Goal: Task Accomplishment & Management: Manage account settings

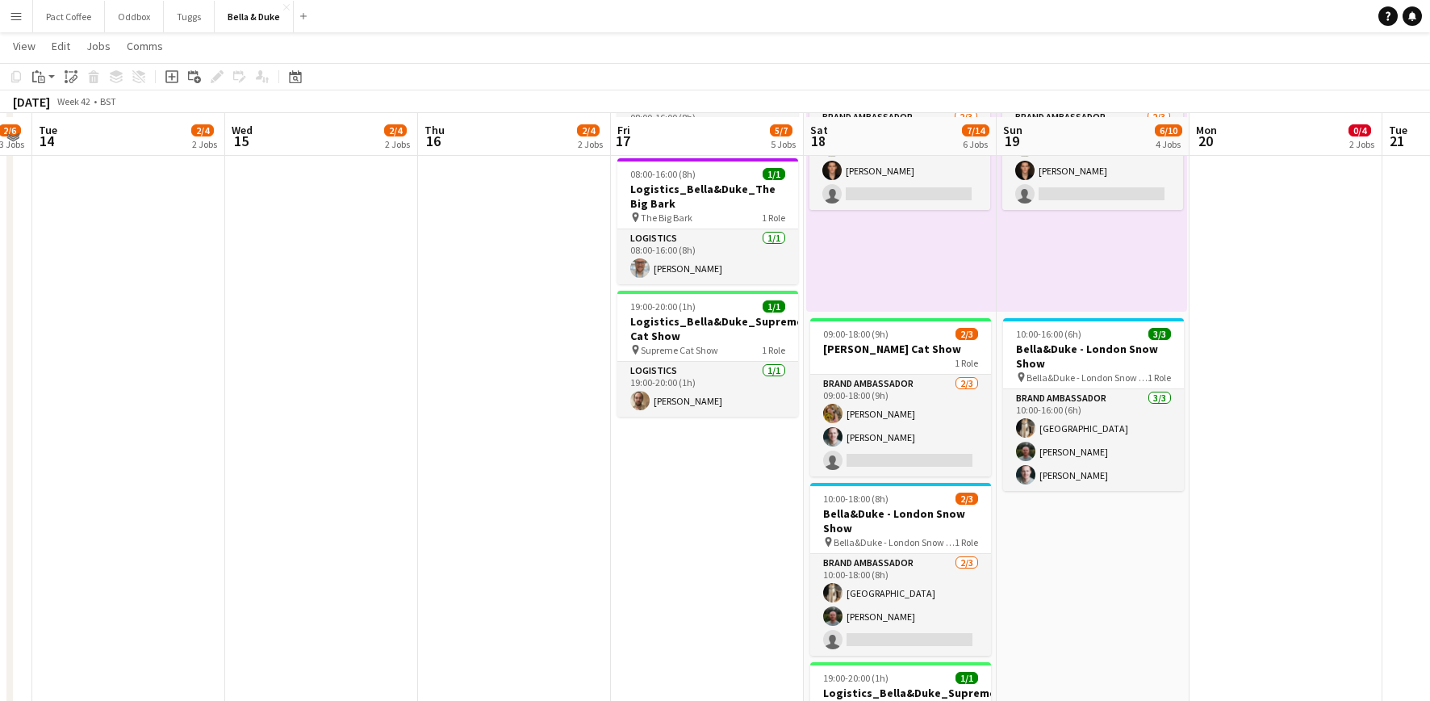
scroll to position [239, 0]
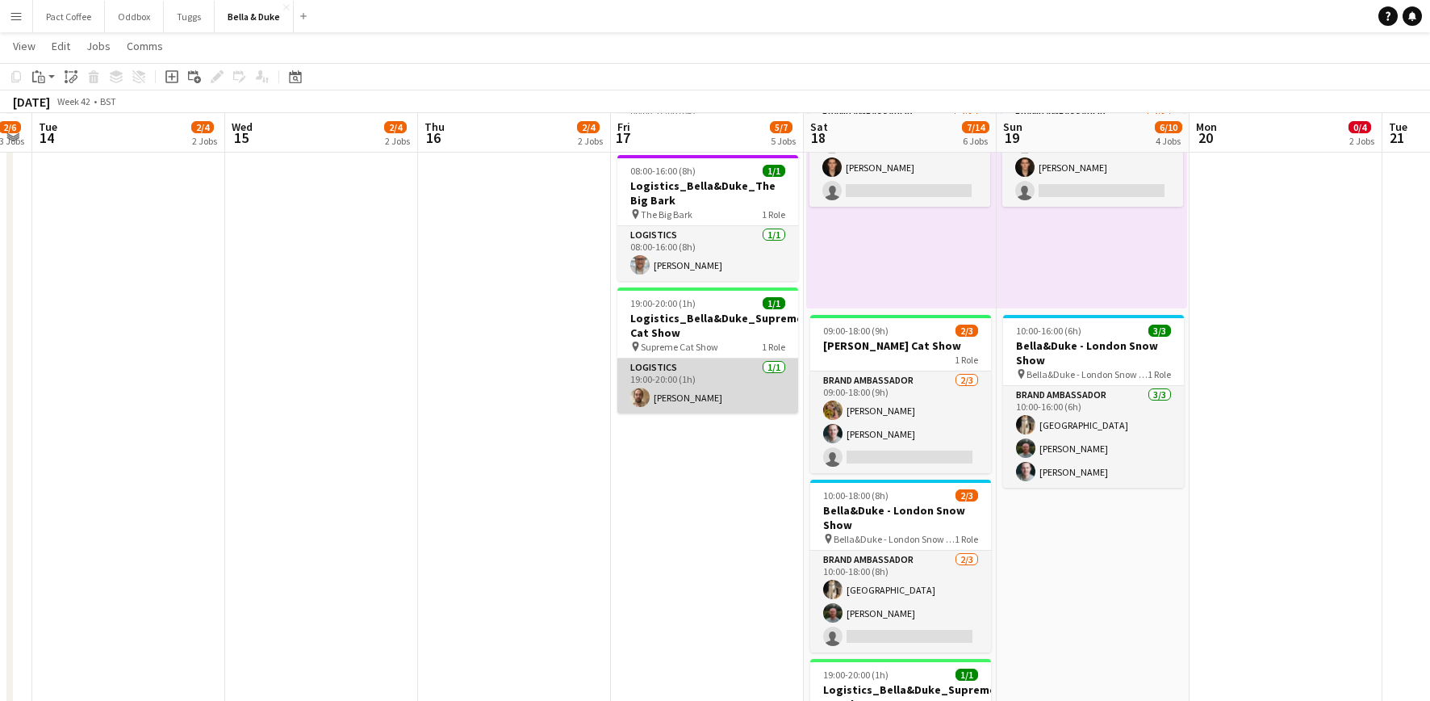
click at [722, 371] on app-card-role "Logistics [DATE] 19:00-20:00 (1h) [PERSON_NAME]" at bounding box center [707, 385] width 181 height 55
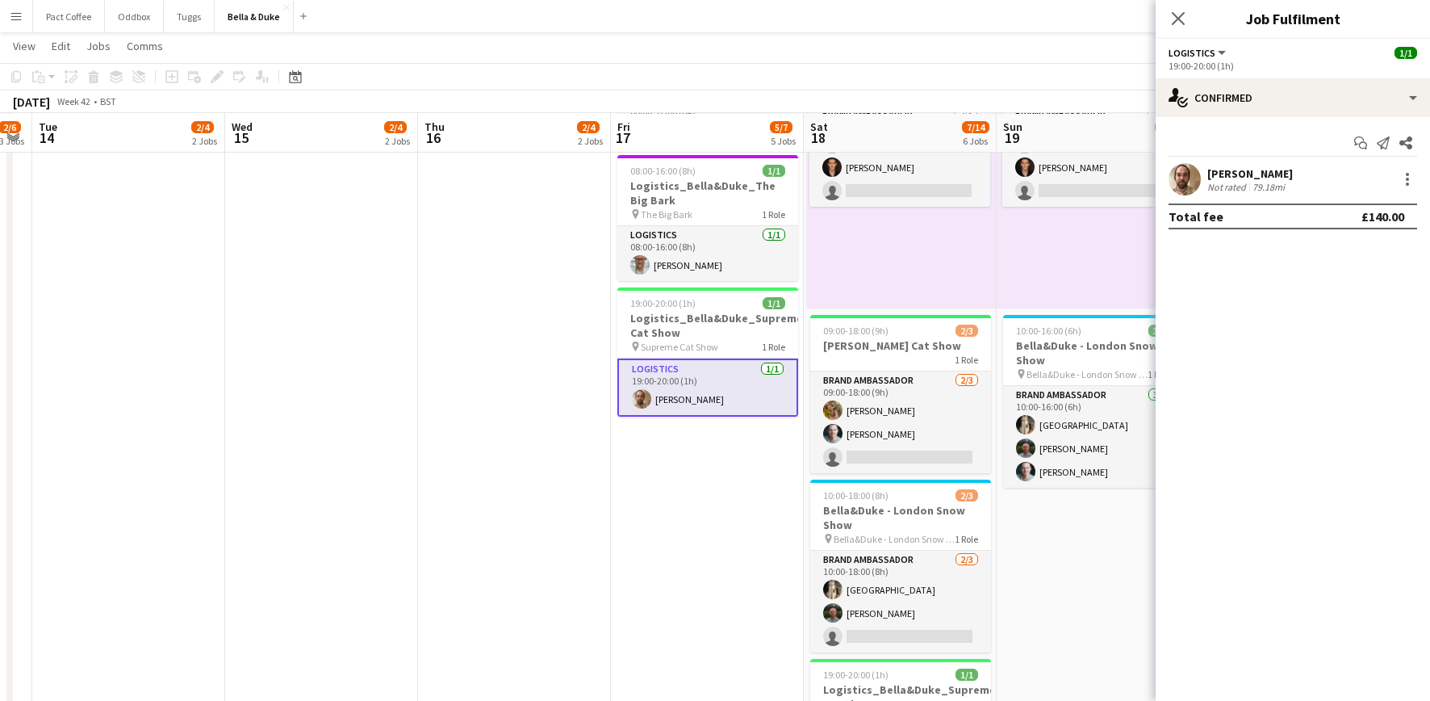
click at [1258, 174] on div "[PERSON_NAME]" at bounding box center [1251, 173] width 86 height 15
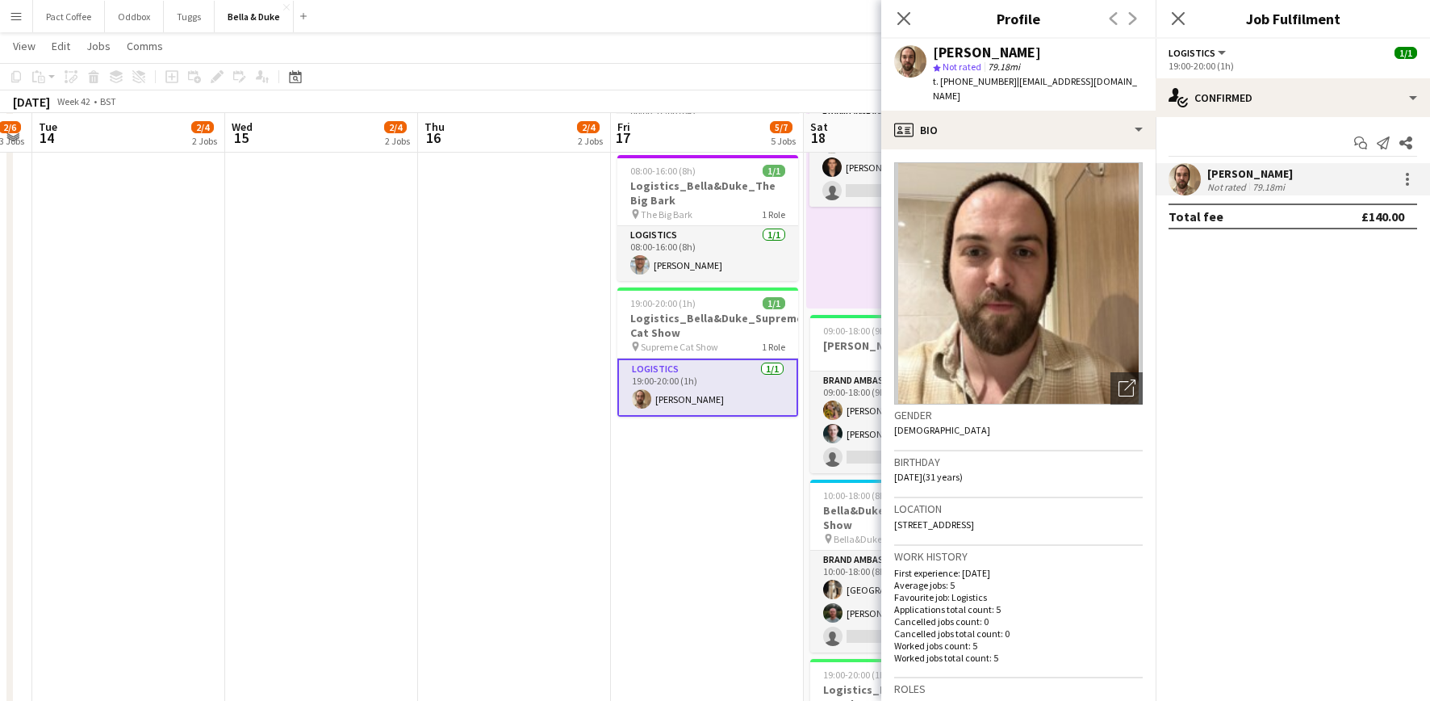
click at [956, 518] on span "[STREET_ADDRESS]" at bounding box center [934, 524] width 80 height 12
copy span "[STREET_ADDRESS]"
click at [555, 344] on app-date-cell at bounding box center [514, 457] width 193 height 883
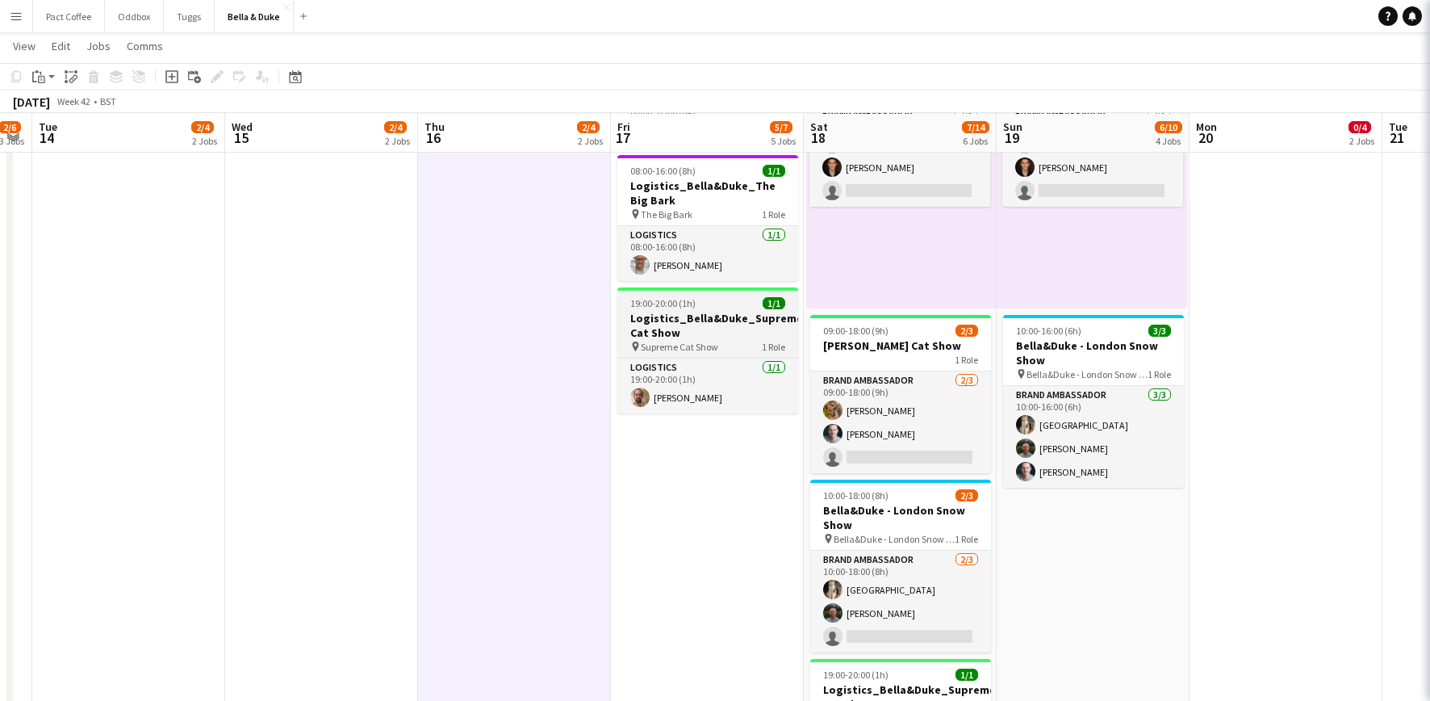
click at [661, 341] on span "Supreme Cat Show" at bounding box center [679, 347] width 77 height 12
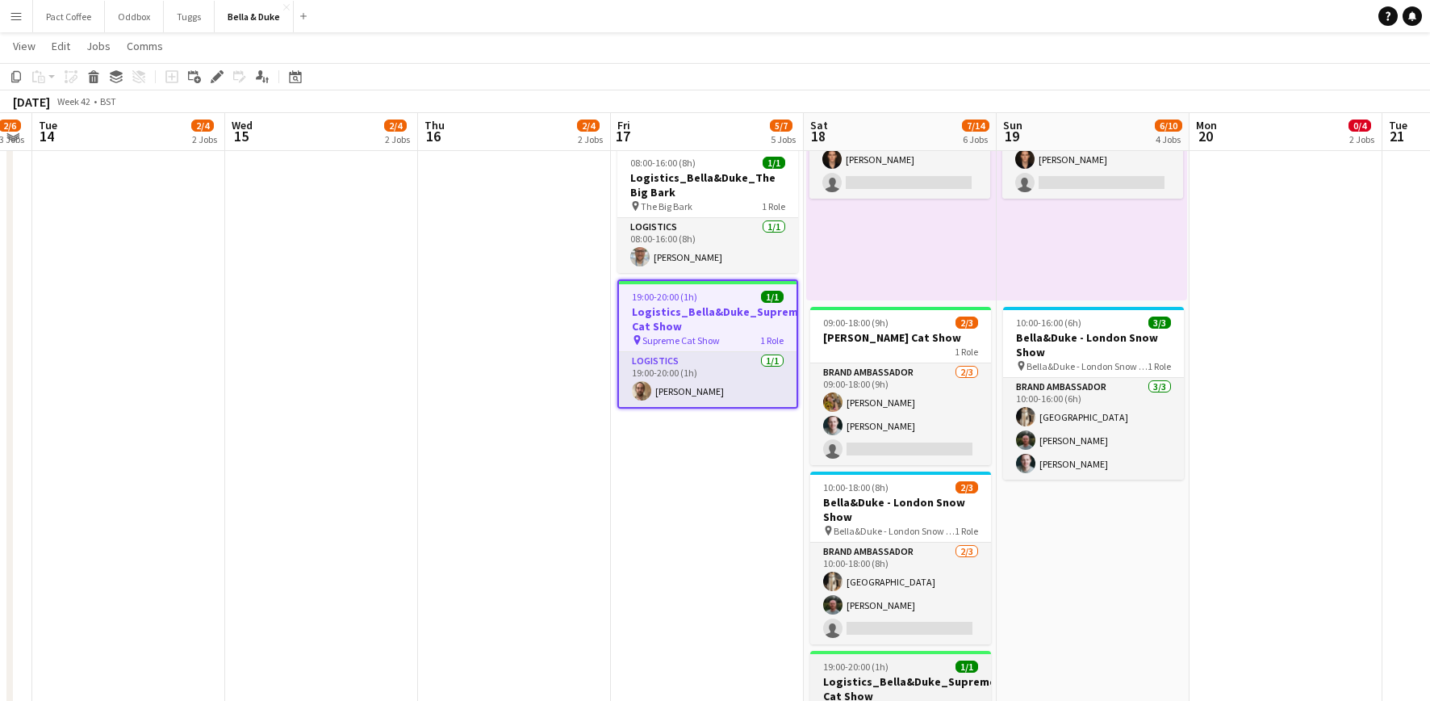
scroll to position [245, 0]
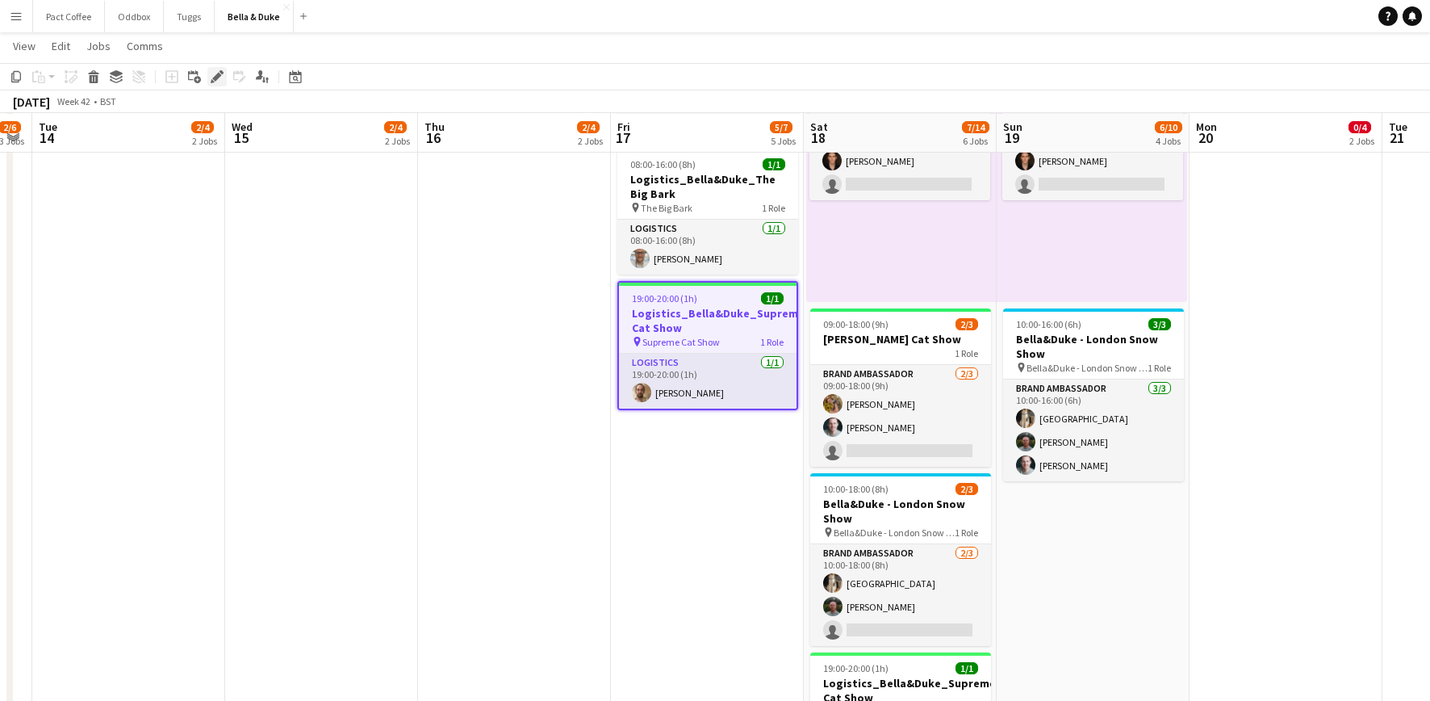
click at [214, 76] on icon "Edit" at bounding box center [217, 76] width 13 height 13
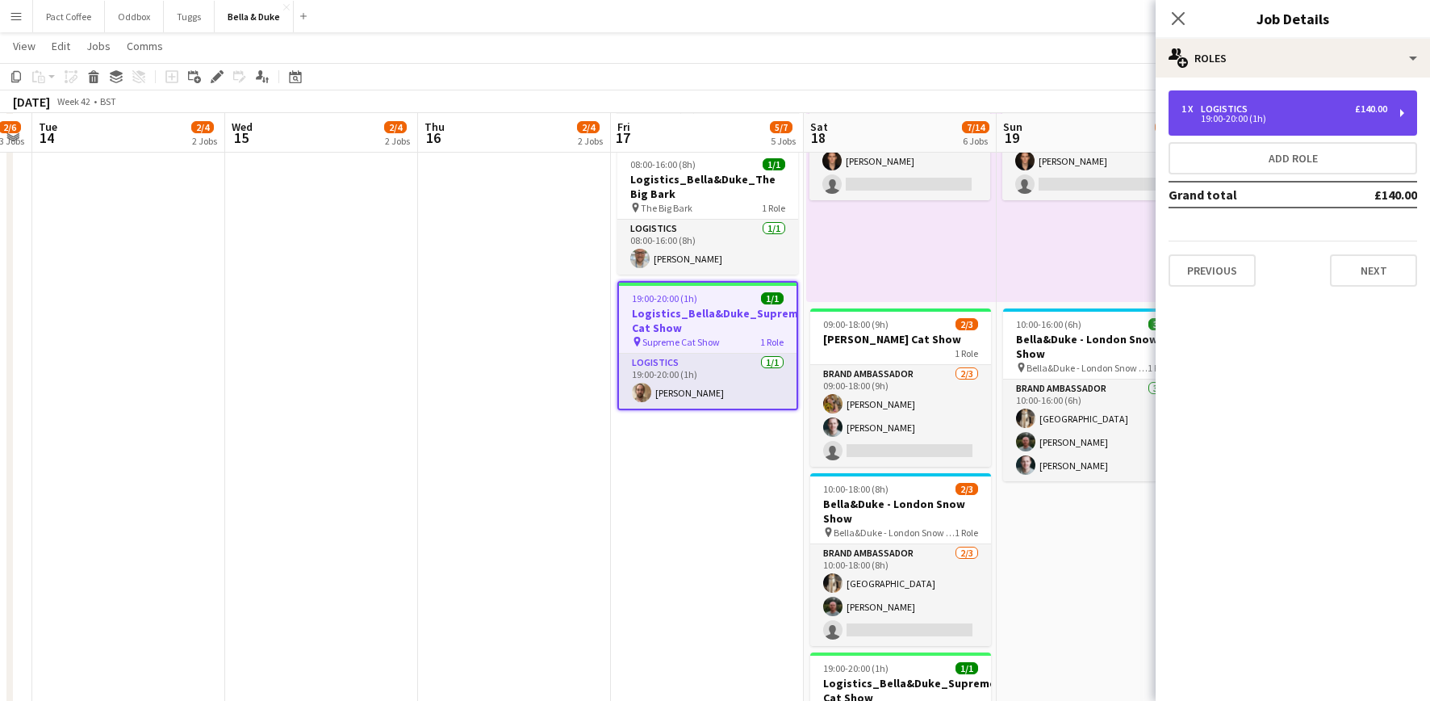
click at [1307, 116] on div "19:00-20:00 (1h)" at bounding box center [1285, 119] width 206 height 8
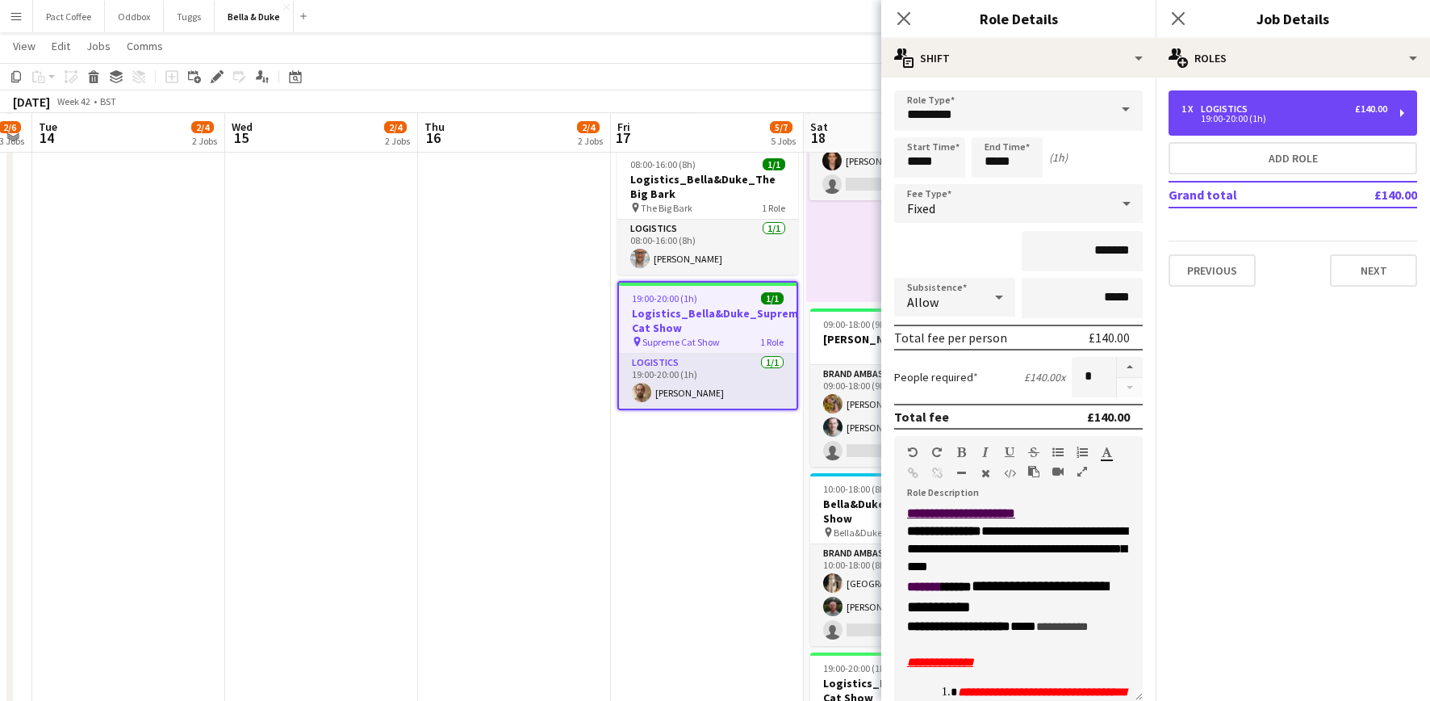
scroll to position [0, 0]
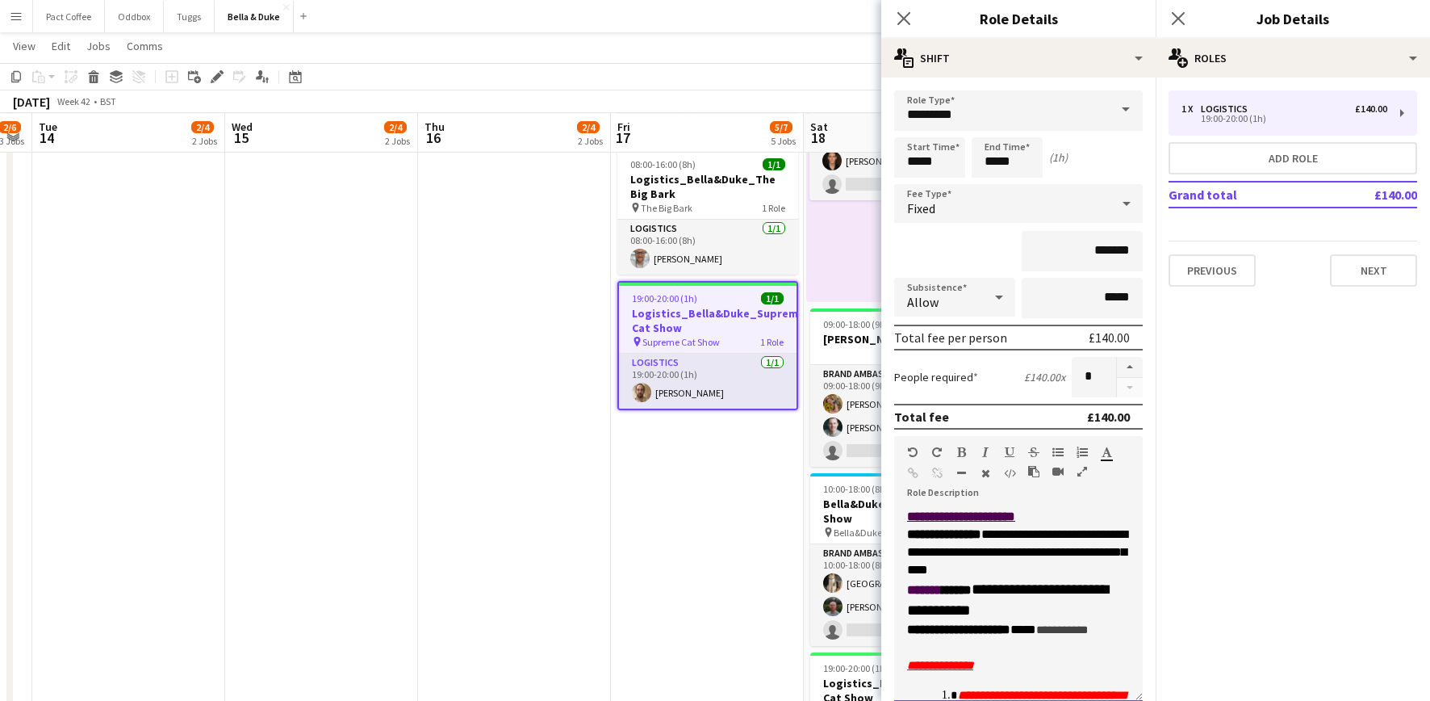
click at [907, 520] on span "**********" at bounding box center [961, 516] width 108 height 12
click at [1365, 266] on button "Next" at bounding box center [1373, 270] width 87 height 32
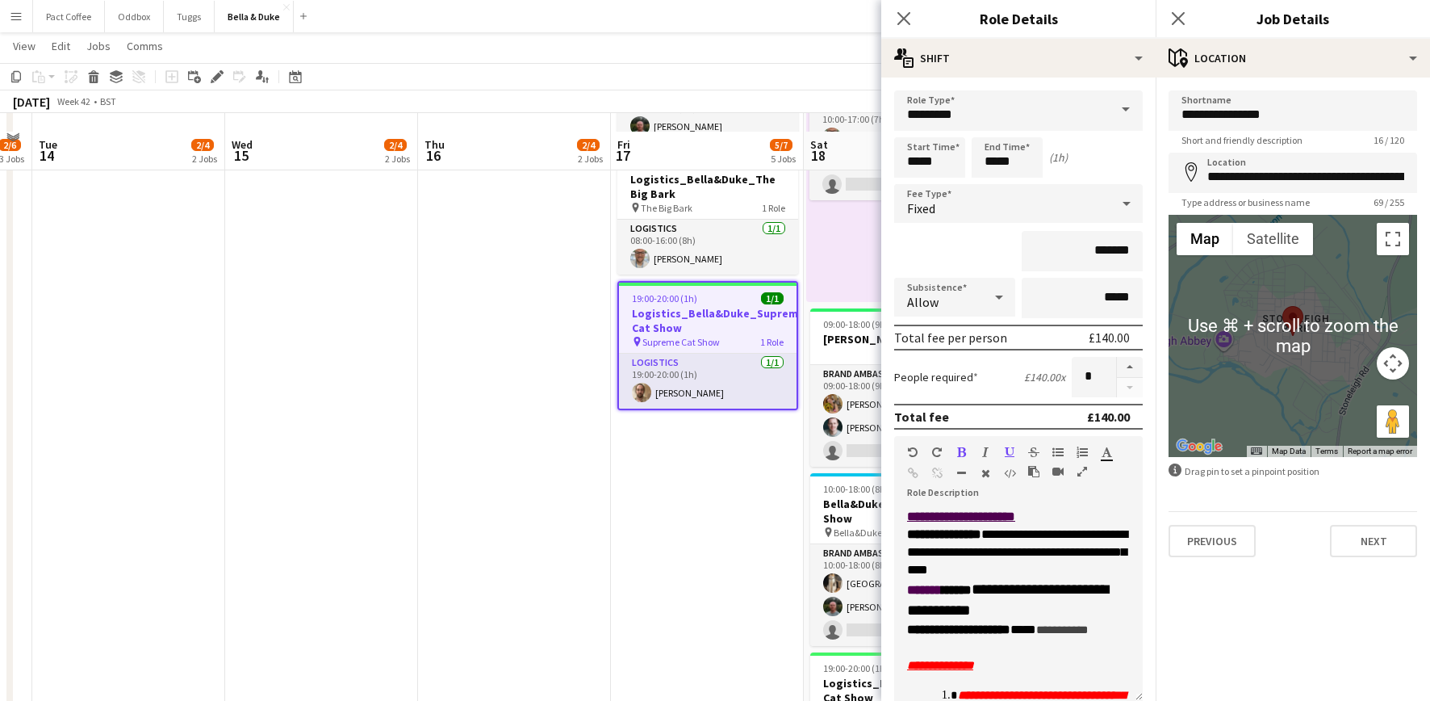
scroll to position [264, 0]
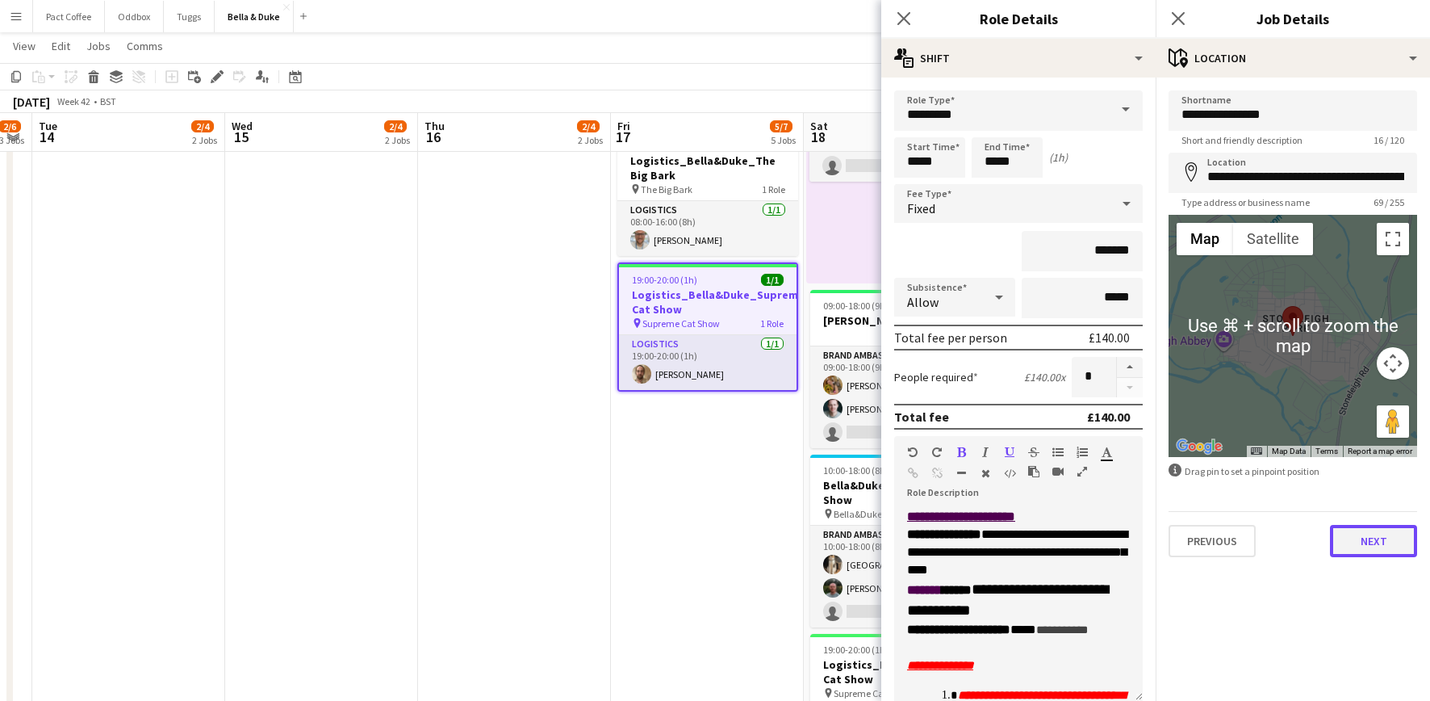
click at [1382, 542] on button "Next" at bounding box center [1373, 541] width 87 height 32
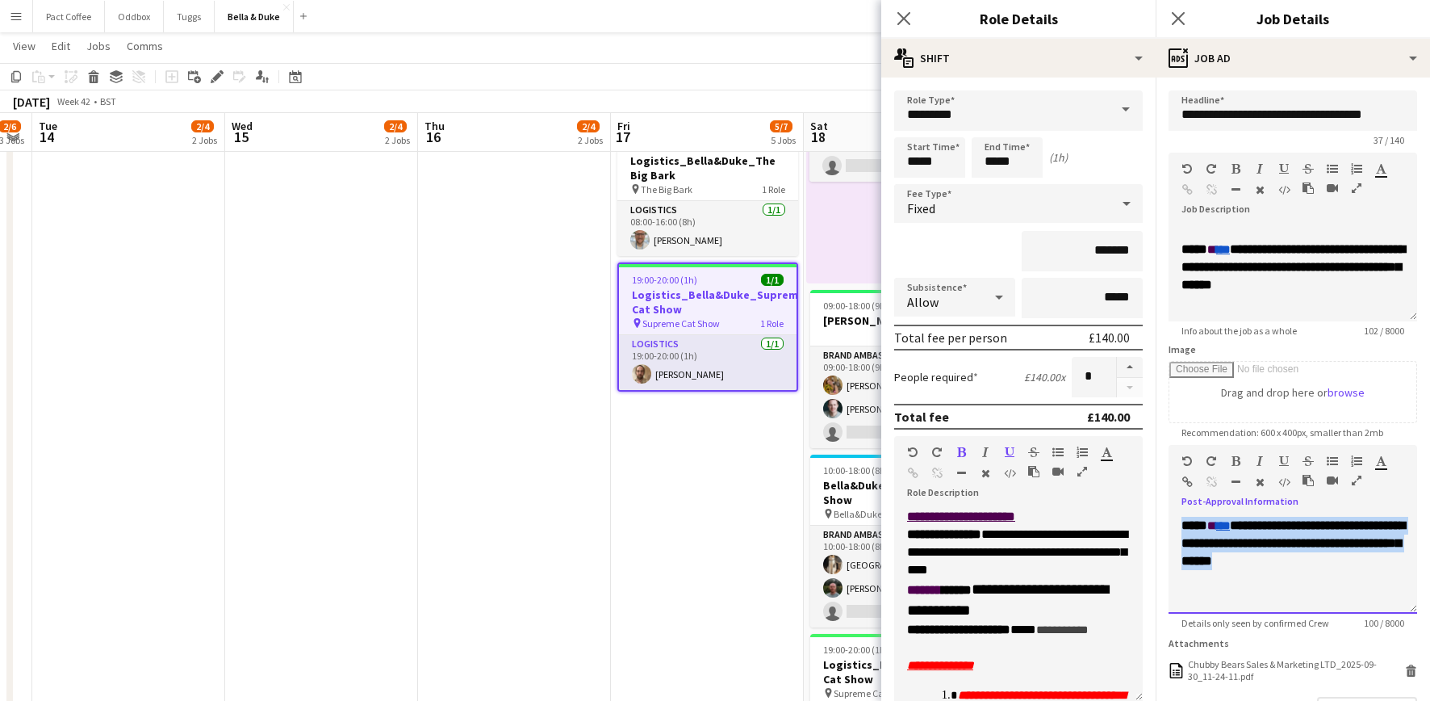
drag, startPoint x: 1302, startPoint y: 549, endPoint x: 1014, endPoint y: 463, distance: 300.6
click at [1211, 525] on p at bounding box center [1293, 526] width 223 height 18
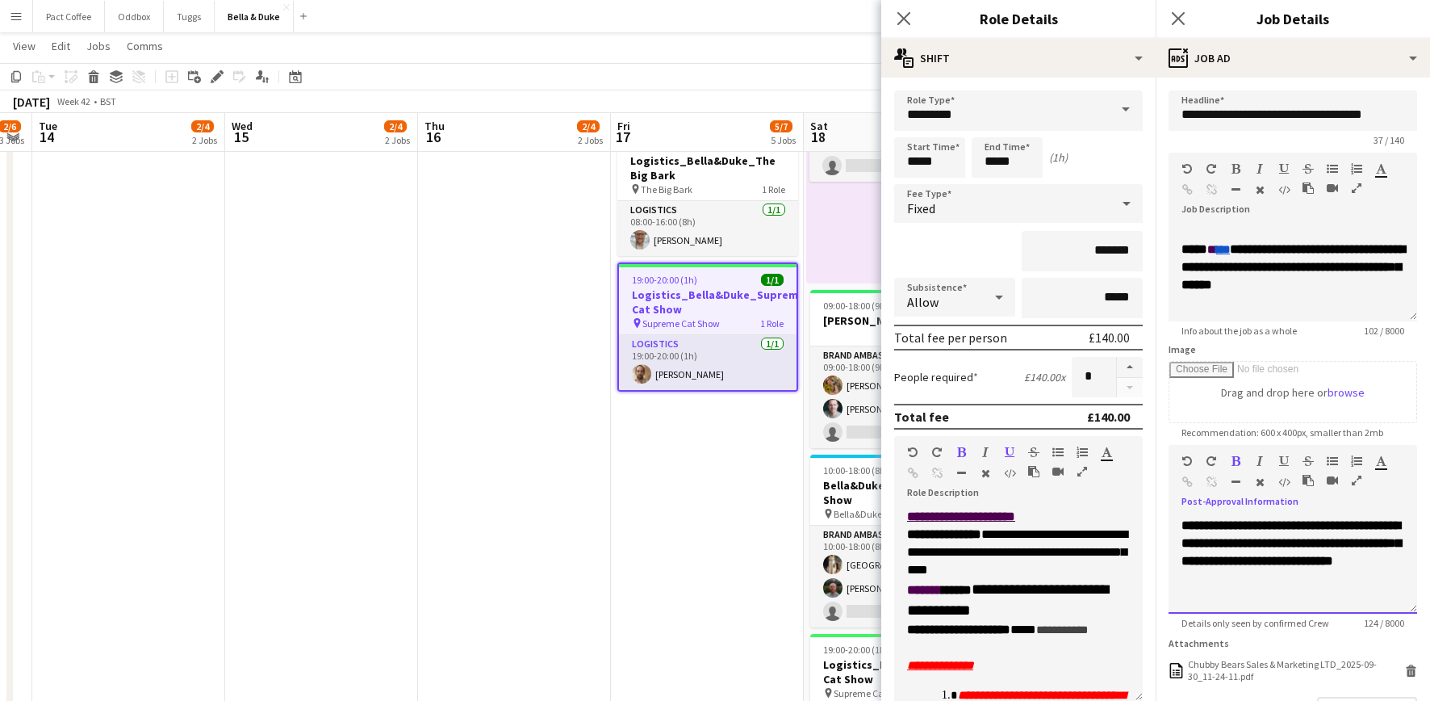
click at [1324, 567] on b "**********" at bounding box center [1292, 543] width 220 height 48
click at [1323, 570] on p "**********" at bounding box center [1293, 543] width 223 height 53
drag, startPoint x: 1339, startPoint y: 596, endPoint x: 1161, endPoint y: 509, distance: 198.5
click at [1161, 509] on form "**********" at bounding box center [1293, 448] width 274 height 717
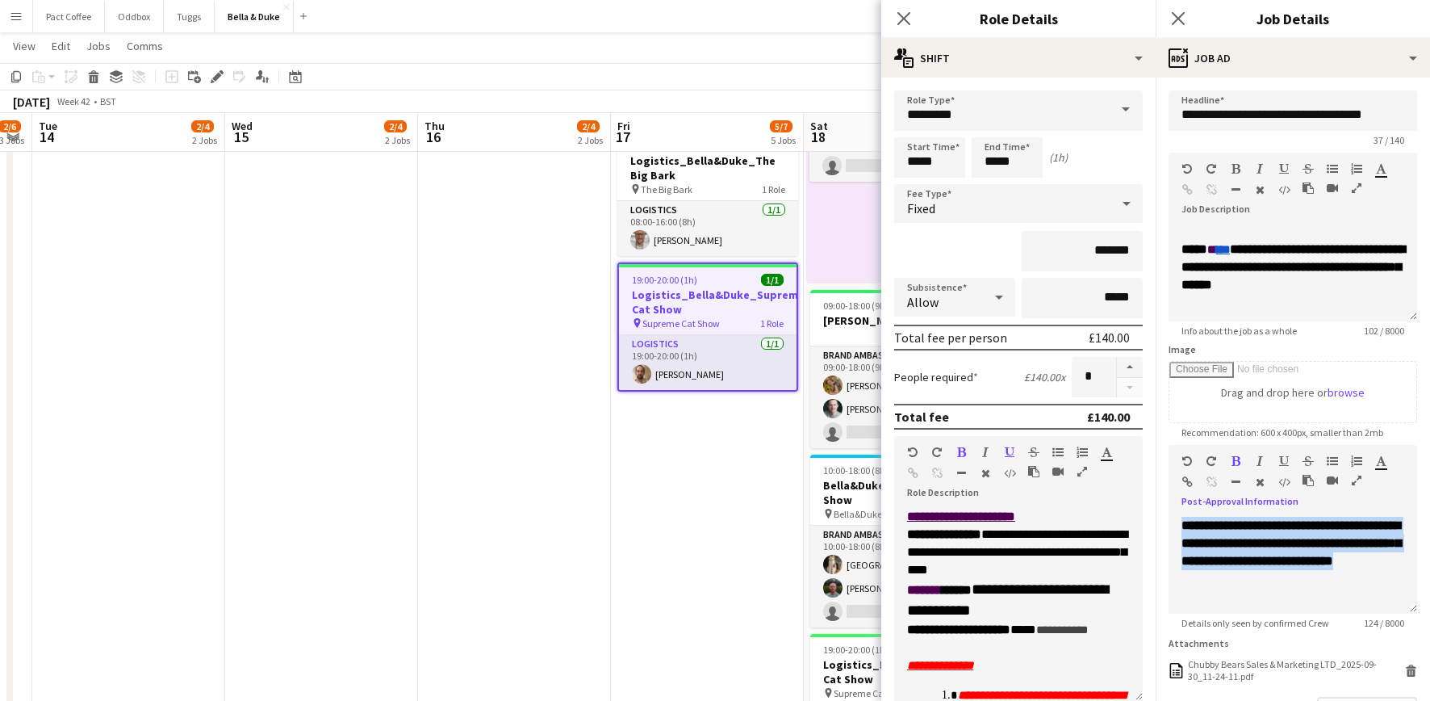
click at [1379, 464] on icon "button" at bounding box center [1381, 460] width 10 height 11
type input "*******"
click at [1396, 505] on div "**********" at bounding box center [1293, 559] width 249 height 108
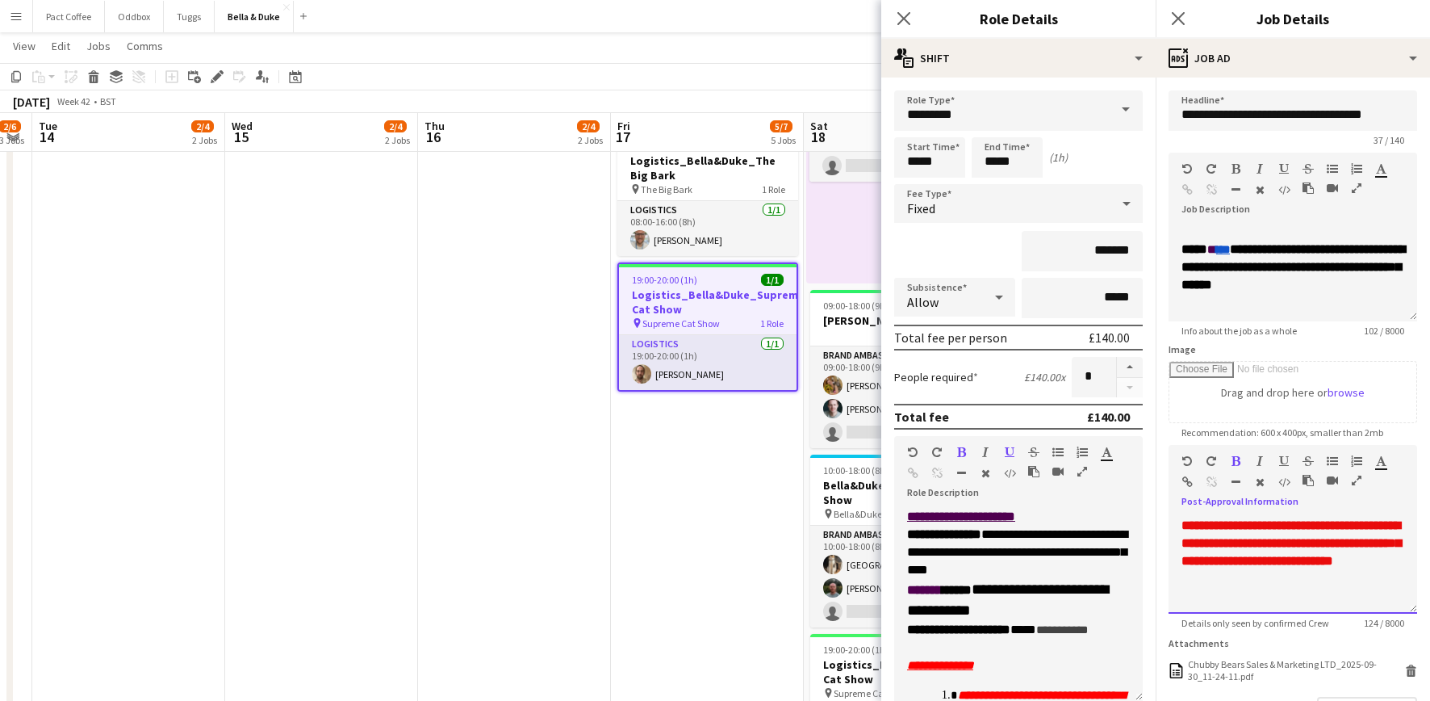
click at [1387, 553] on p "**********" at bounding box center [1293, 543] width 223 height 53
drag, startPoint x: 1318, startPoint y: 597, endPoint x: 1155, endPoint y: 505, distance: 187.2
click at [1156, 505] on form "**********" at bounding box center [1293, 448] width 274 height 717
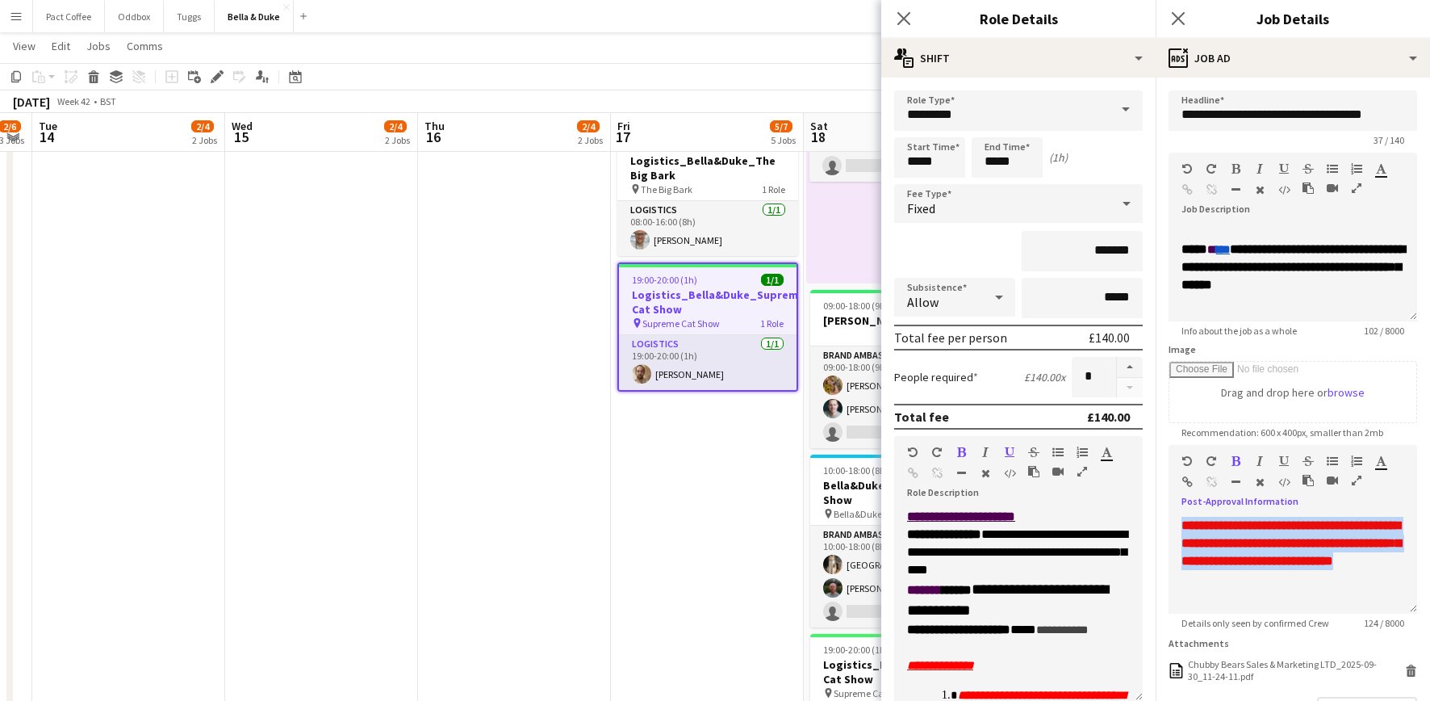
click at [1285, 460] on icon "button" at bounding box center [1284, 460] width 10 height 11
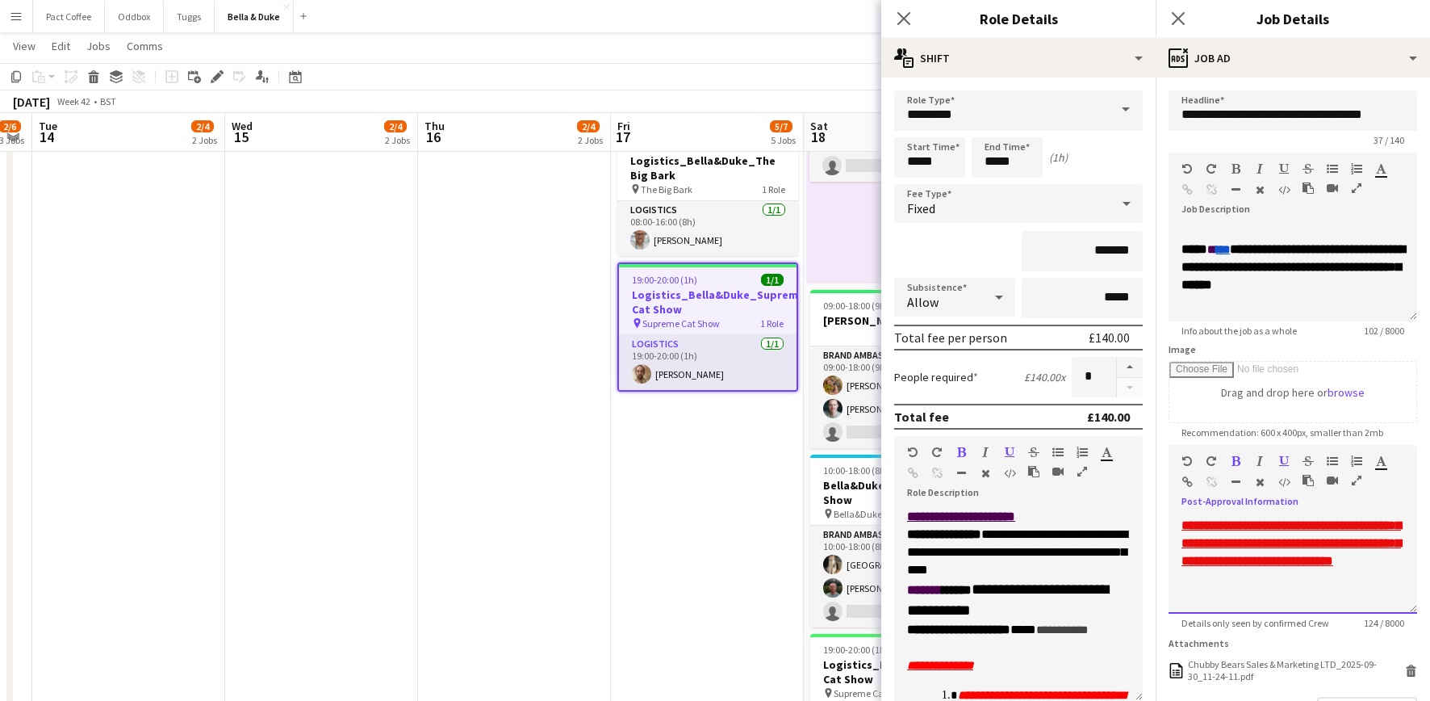
click at [1337, 586] on div at bounding box center [1293, 578] width 223 height 16
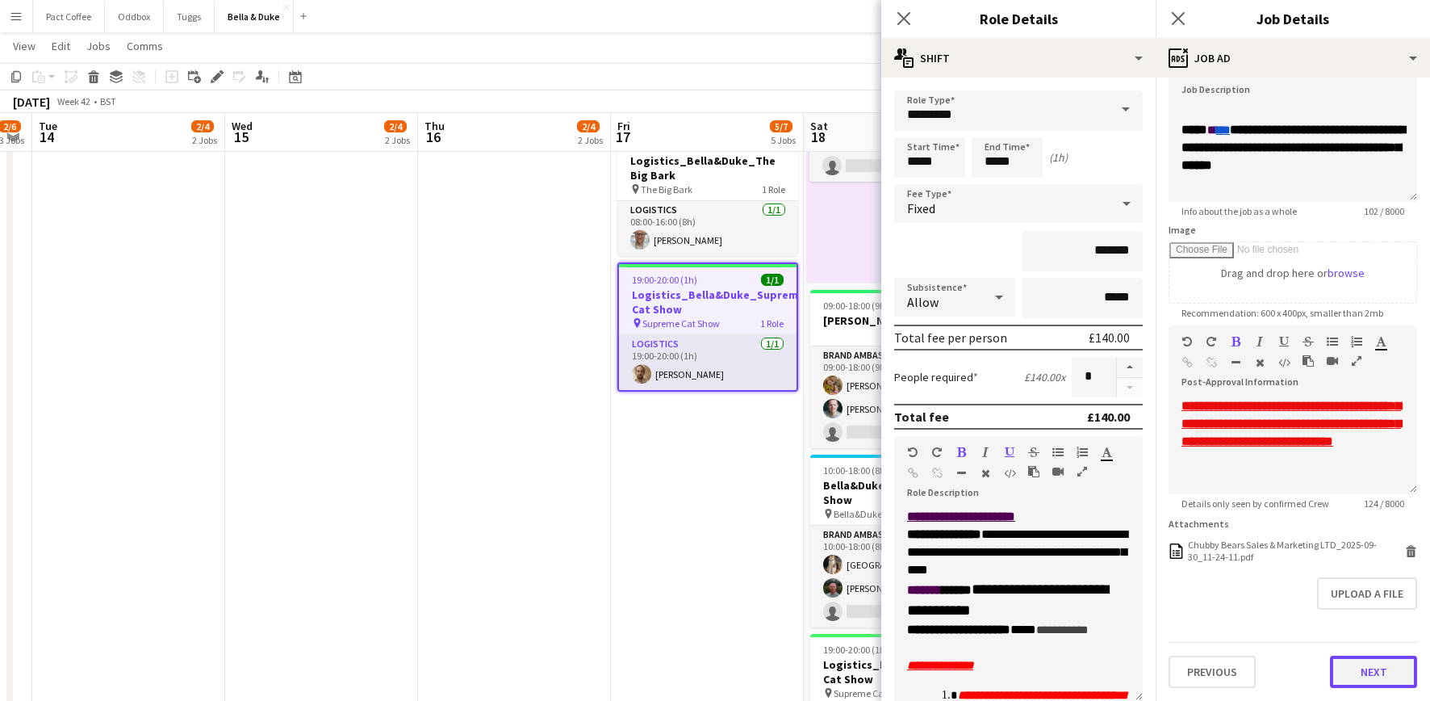
click at [1372, 677] on button "Next" at bounding box center [1373, 671] width 87 height 32
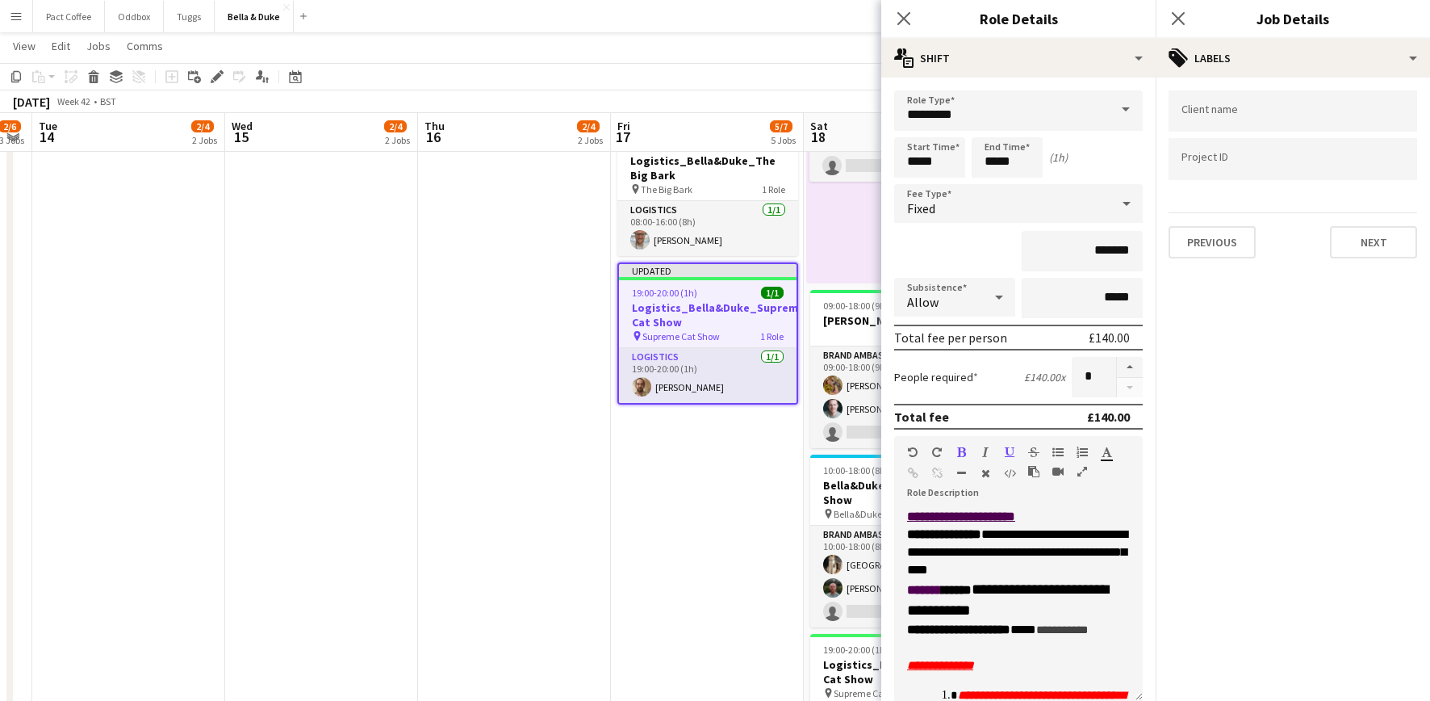
click at [768, 560] on app-date-cell "08:00-16:00 (8h) 1/1 Logistics_Bella&Duke_London Snow Show pin London Snow Show…" at bounding box center [707, 432] width 193 height 883
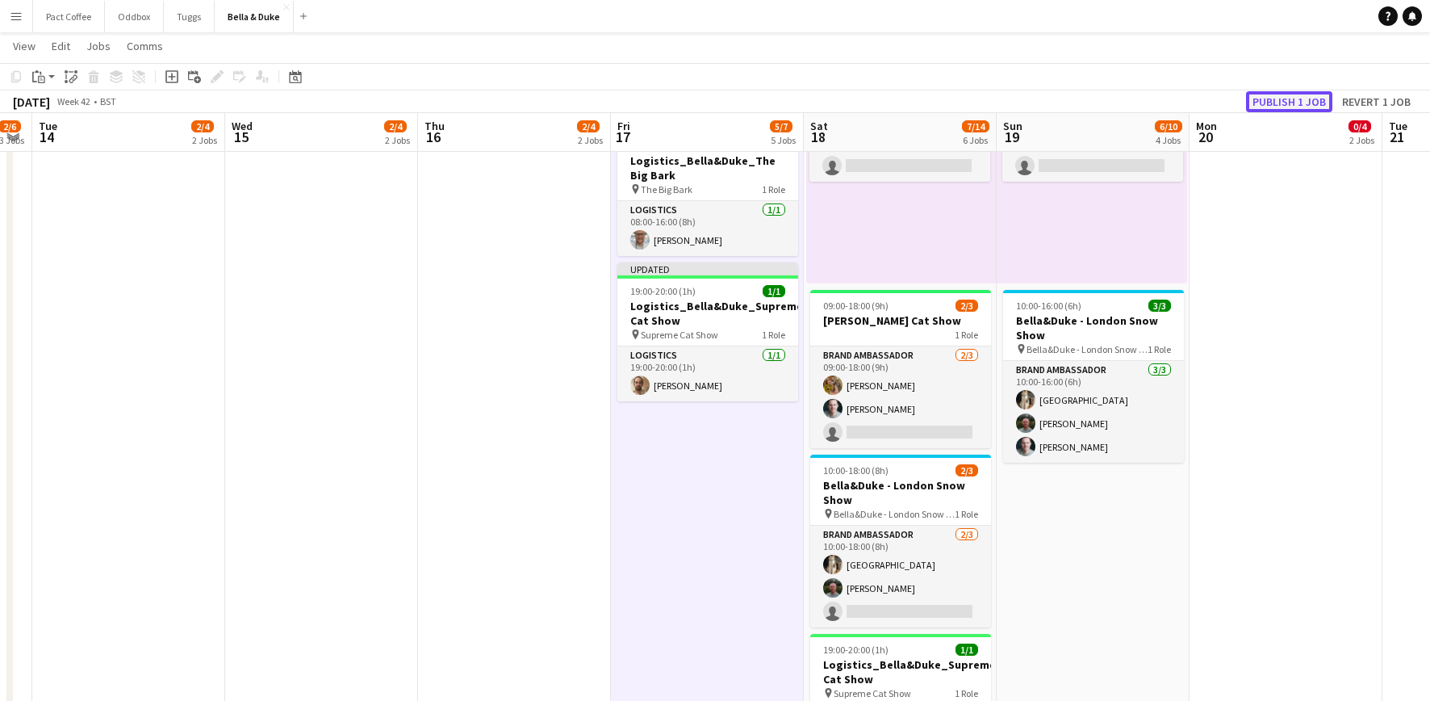
click at [1284, 94] on button "Publish 1 job" at bounding box center [1289, 101] width 86 height 21
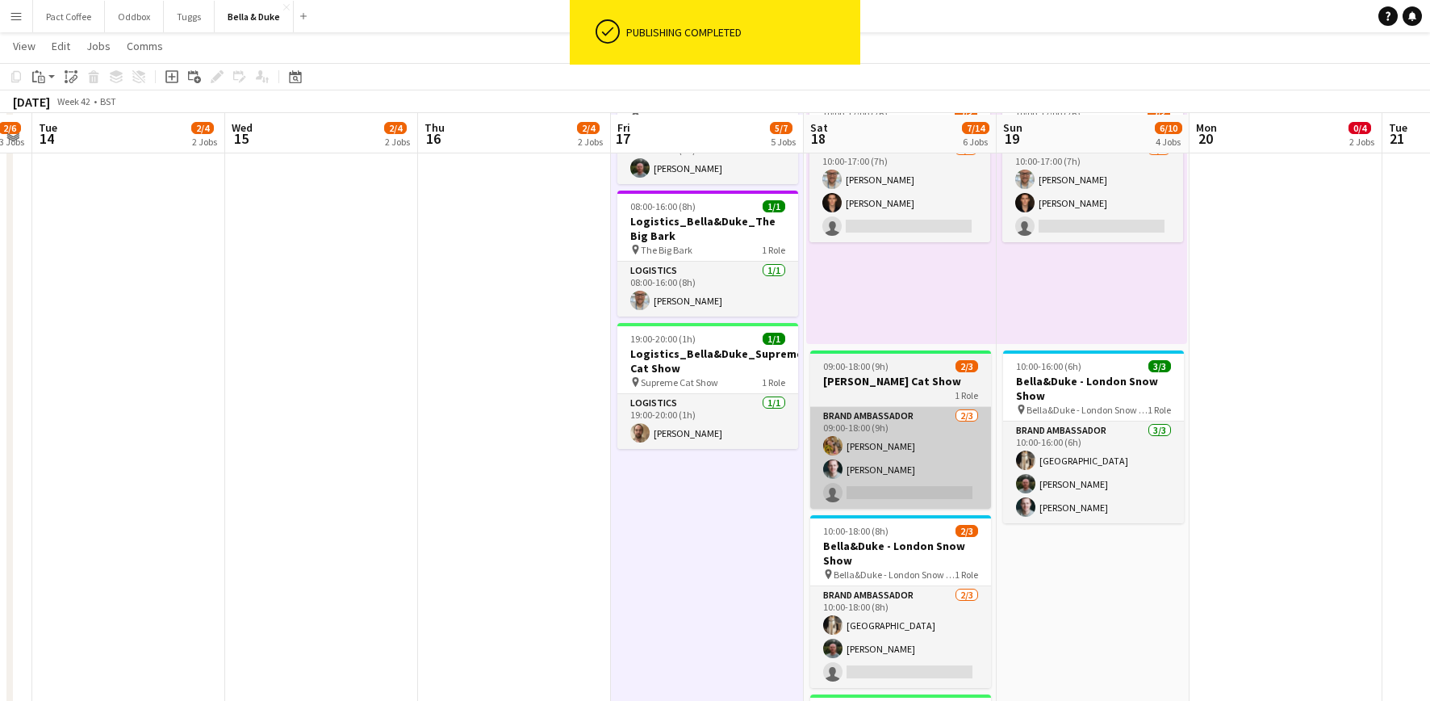
scroll to position [174, 0]
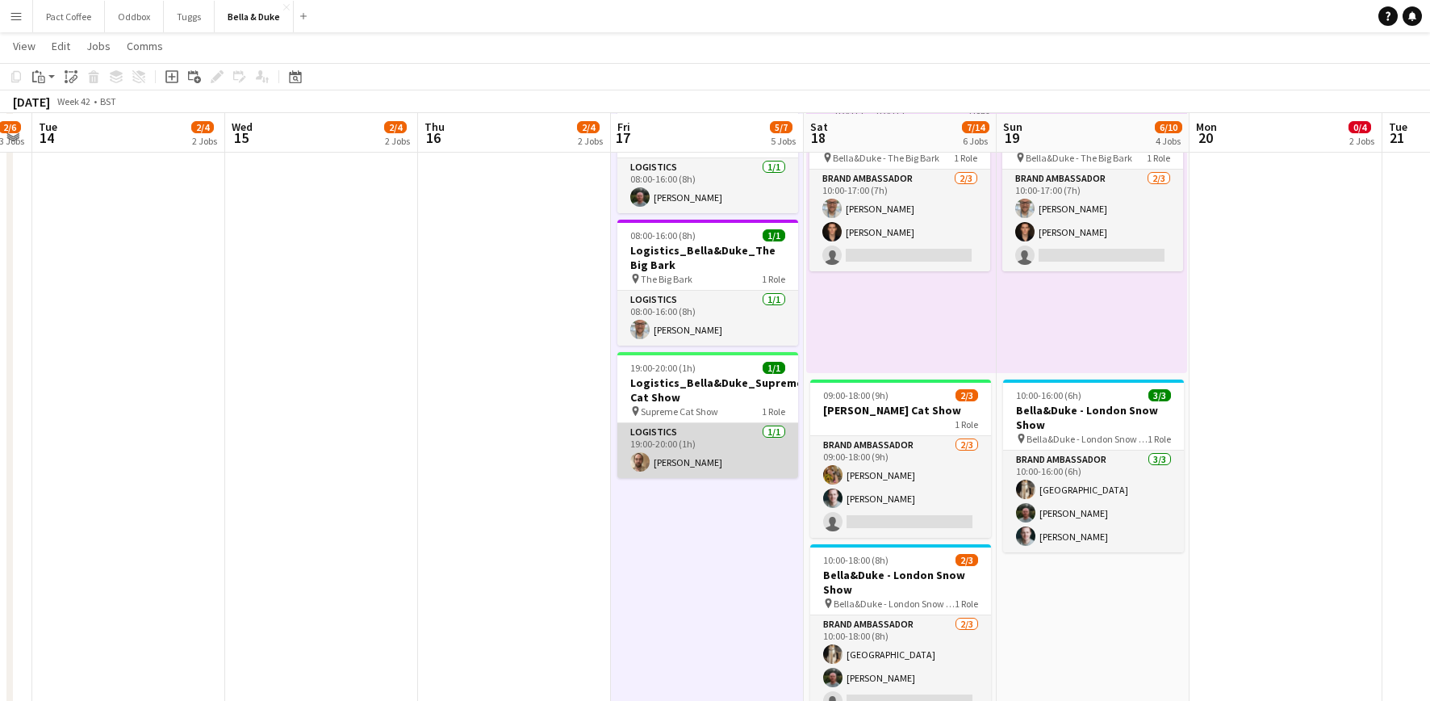
click at [681, 463] on app-card-role "Logistics [DATE] 19:00-20:00 (1h) [PERSON_NAME]" at bounding box center [707, 450] width 181 height 55
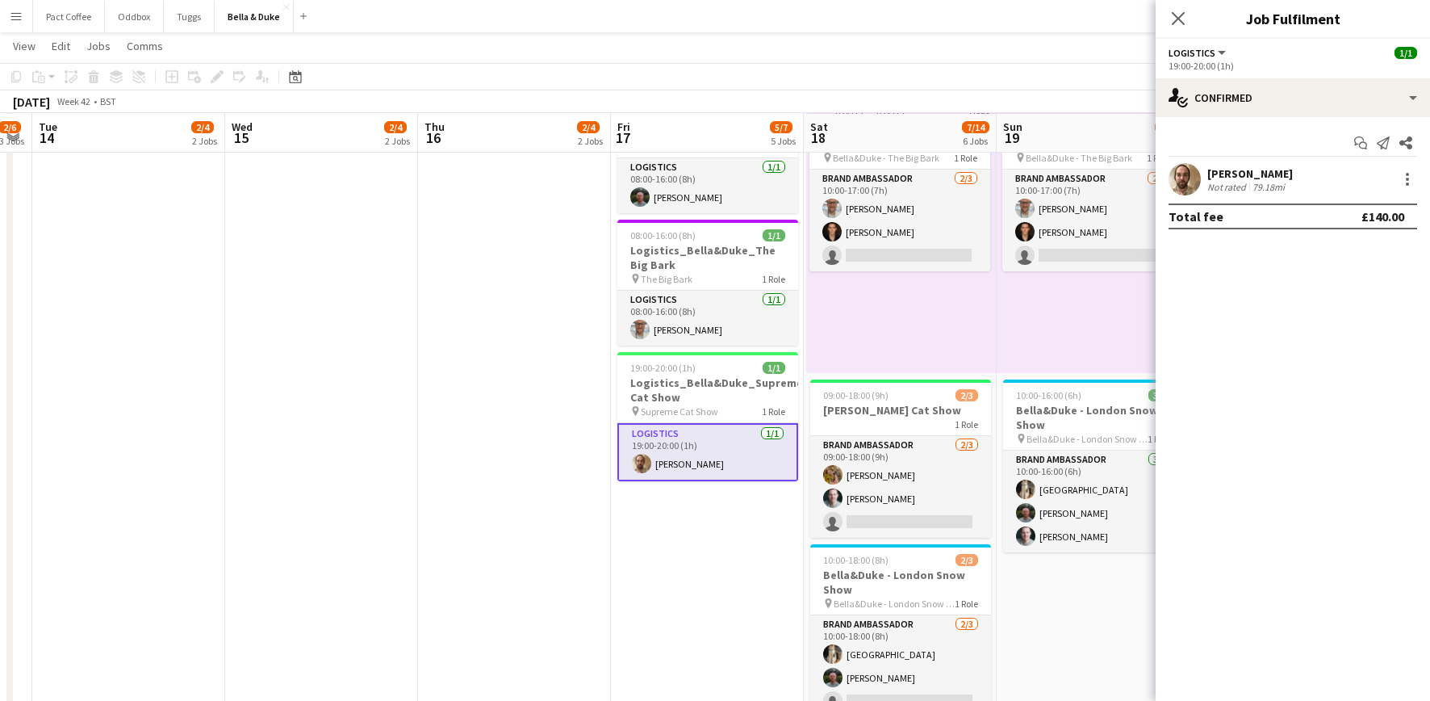
click at [1291, 187] on div "[PERSON_NAME] Not rated 79.18mi" at bounding box center [1293, 179] width 274 height 32
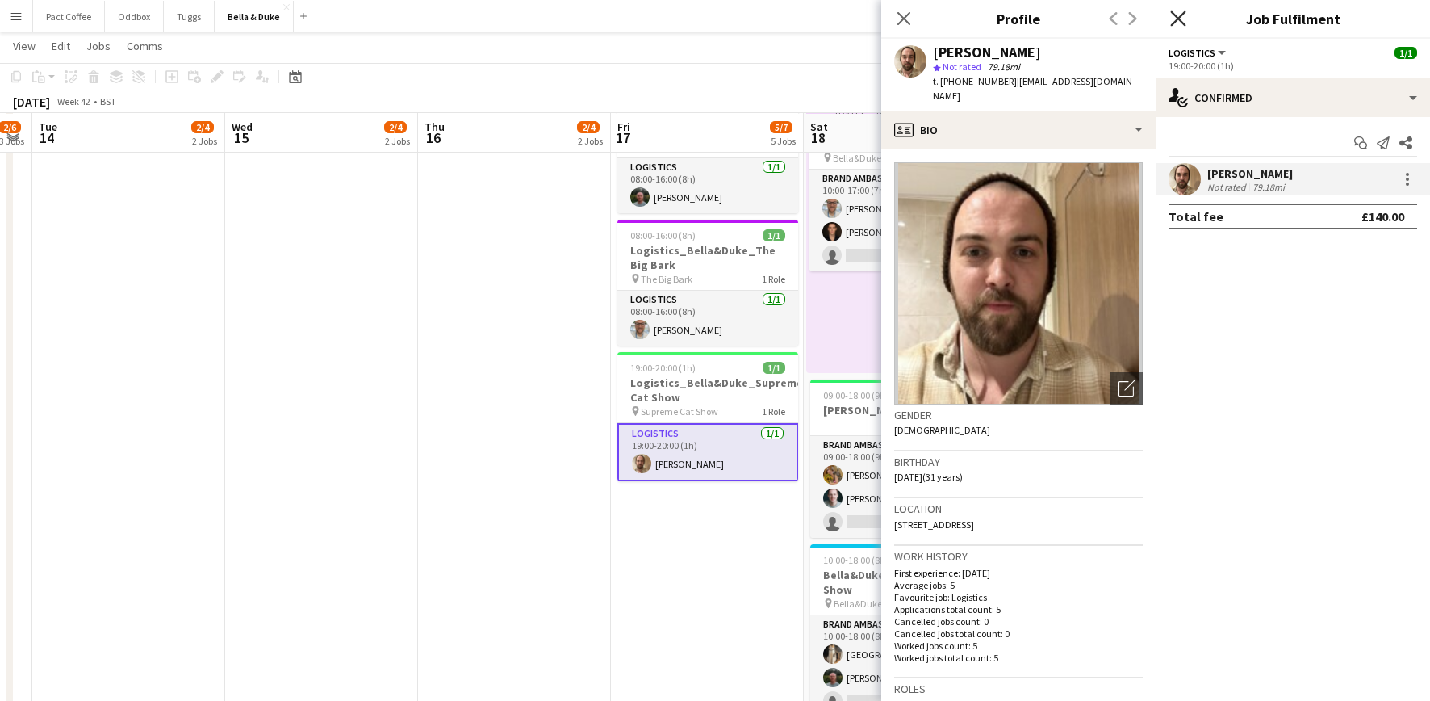
click at [1181, 21] on icon at bounding box center [1177, 17] width 15 height 15
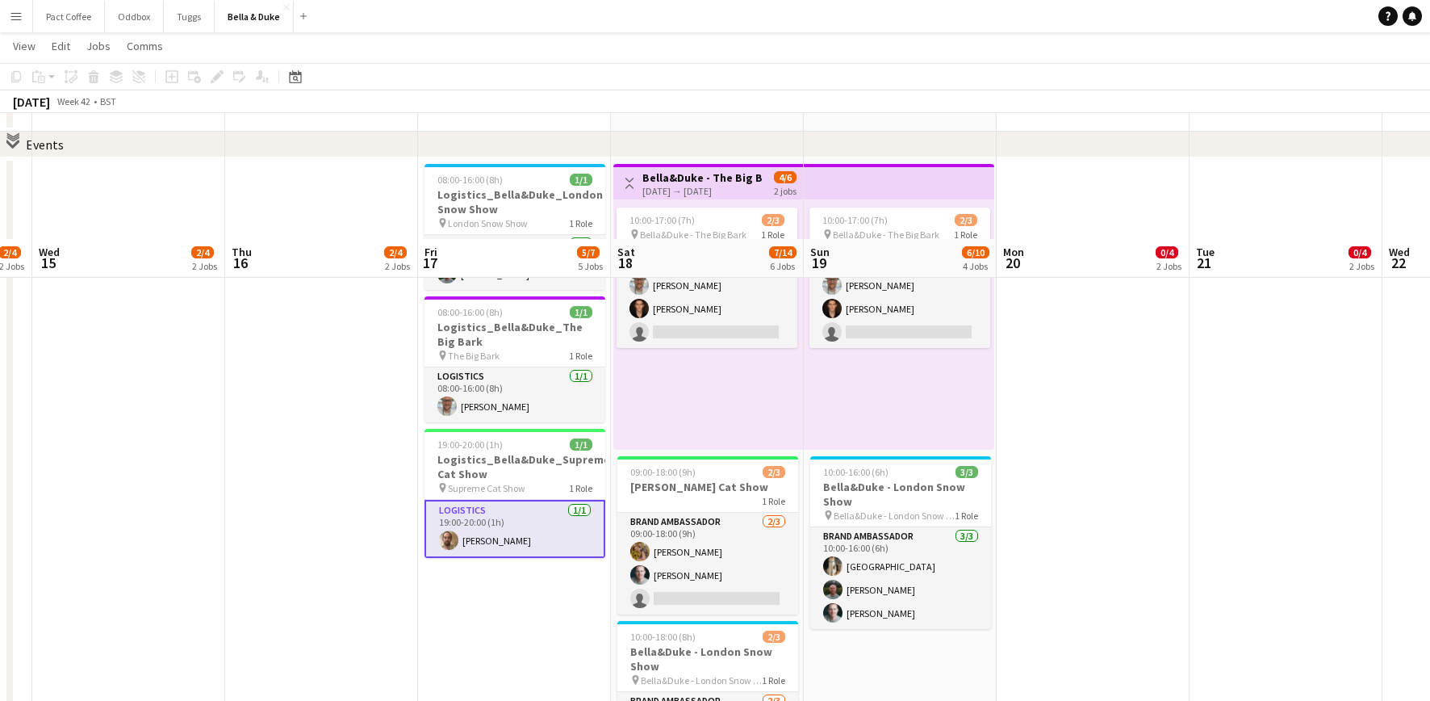
scroll to position [342, 0]
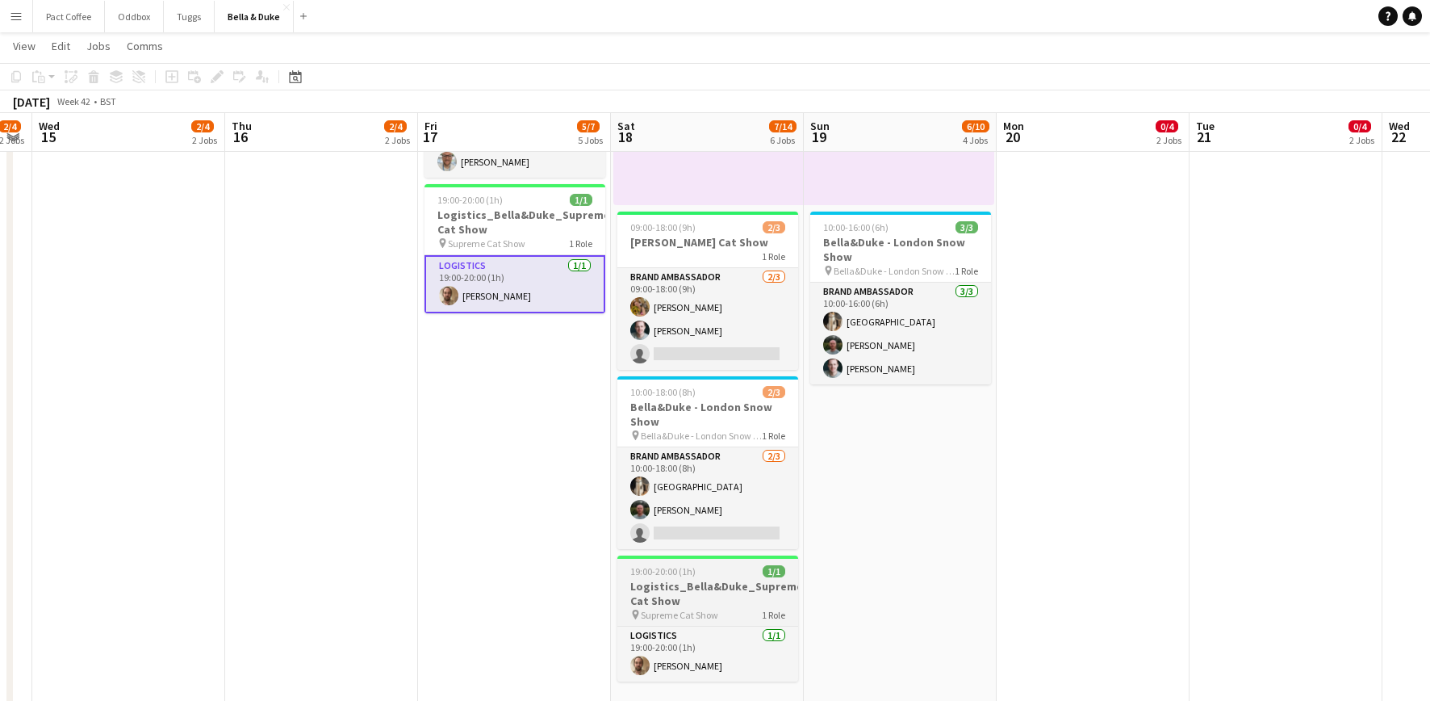
click at [675, 591] on app-job-card "19:00-20:00 (1h) 1/1 Logistics_Bella&Duke_Supreme Cat Show pin Supreme Cat Show…" at bounding box center [707, 618] width 181 height 126
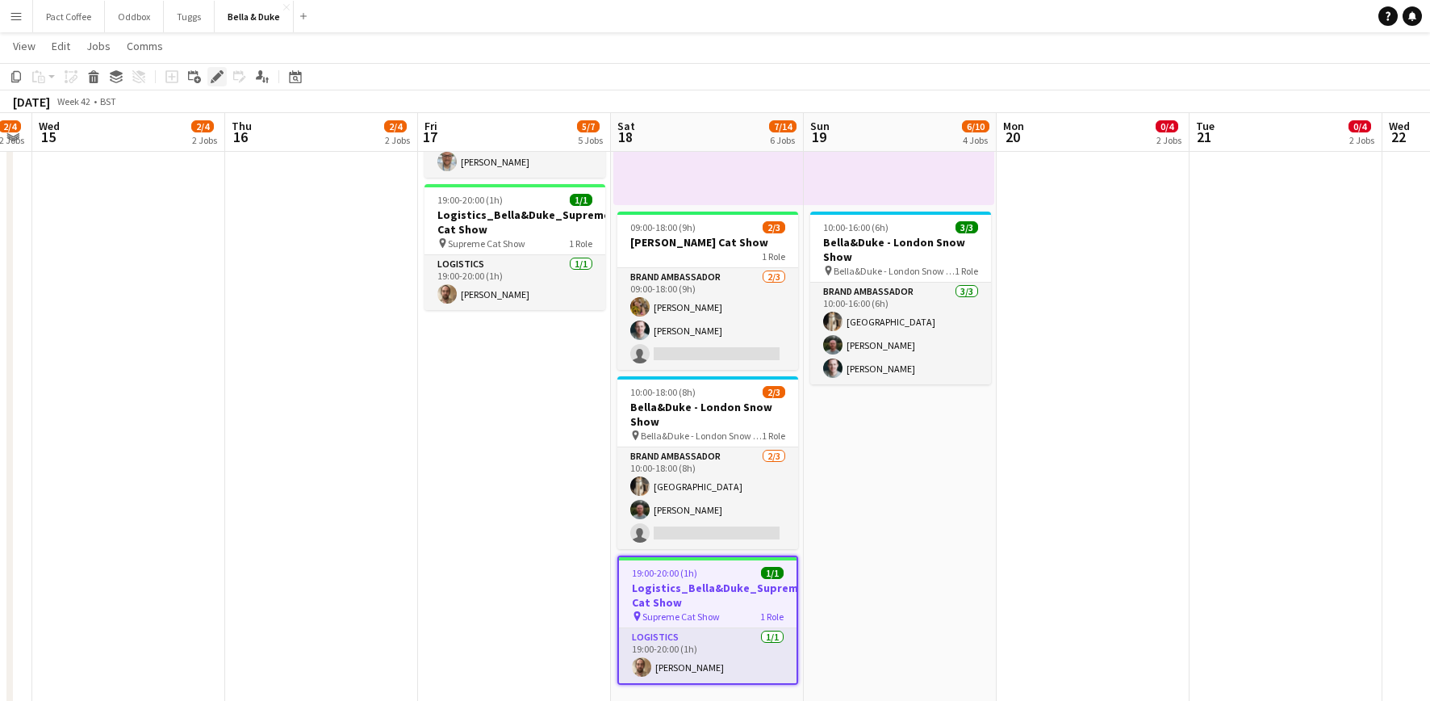
click at [217, 67] on div "Edit" at bounding box center [216, 76] width 19 height 19
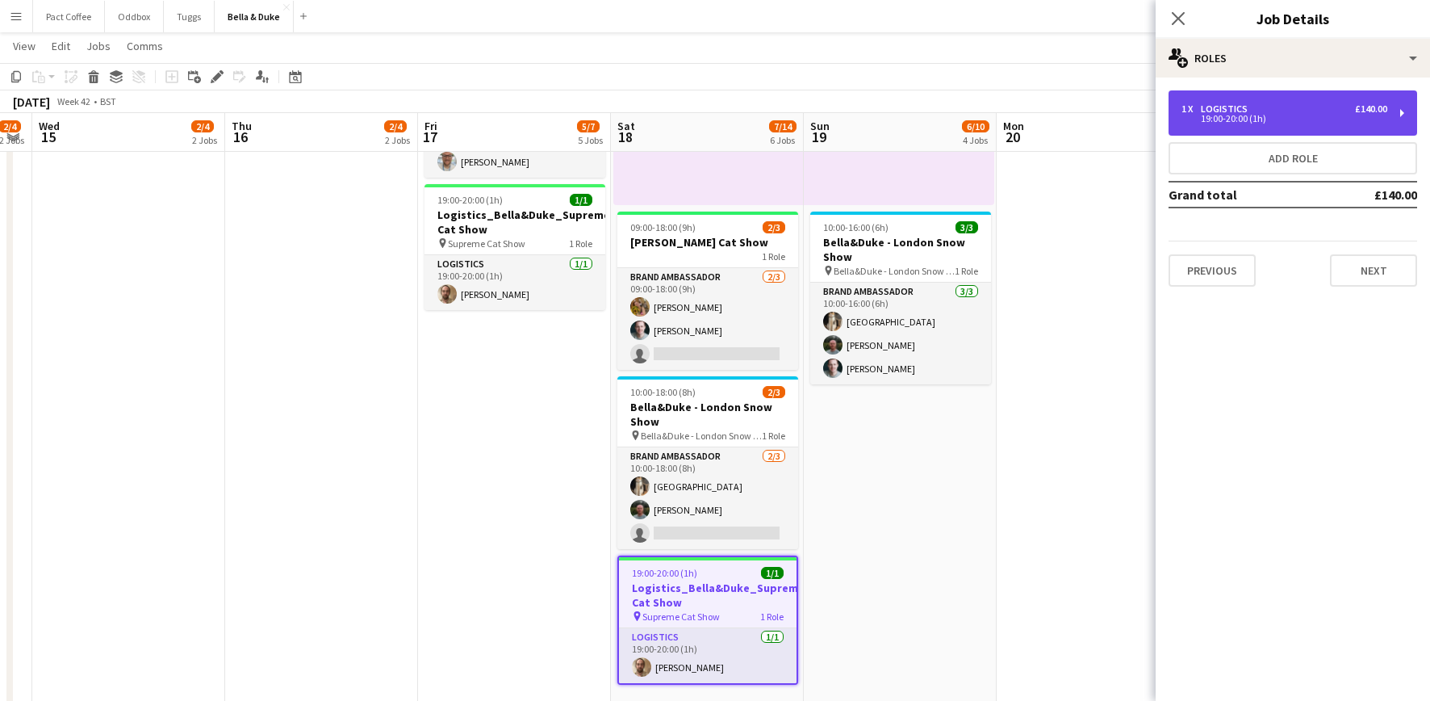
click at [1317, 117] on div "19:00-20:00 (1h)" at bounding box center [1285, 119] width 206 height 8
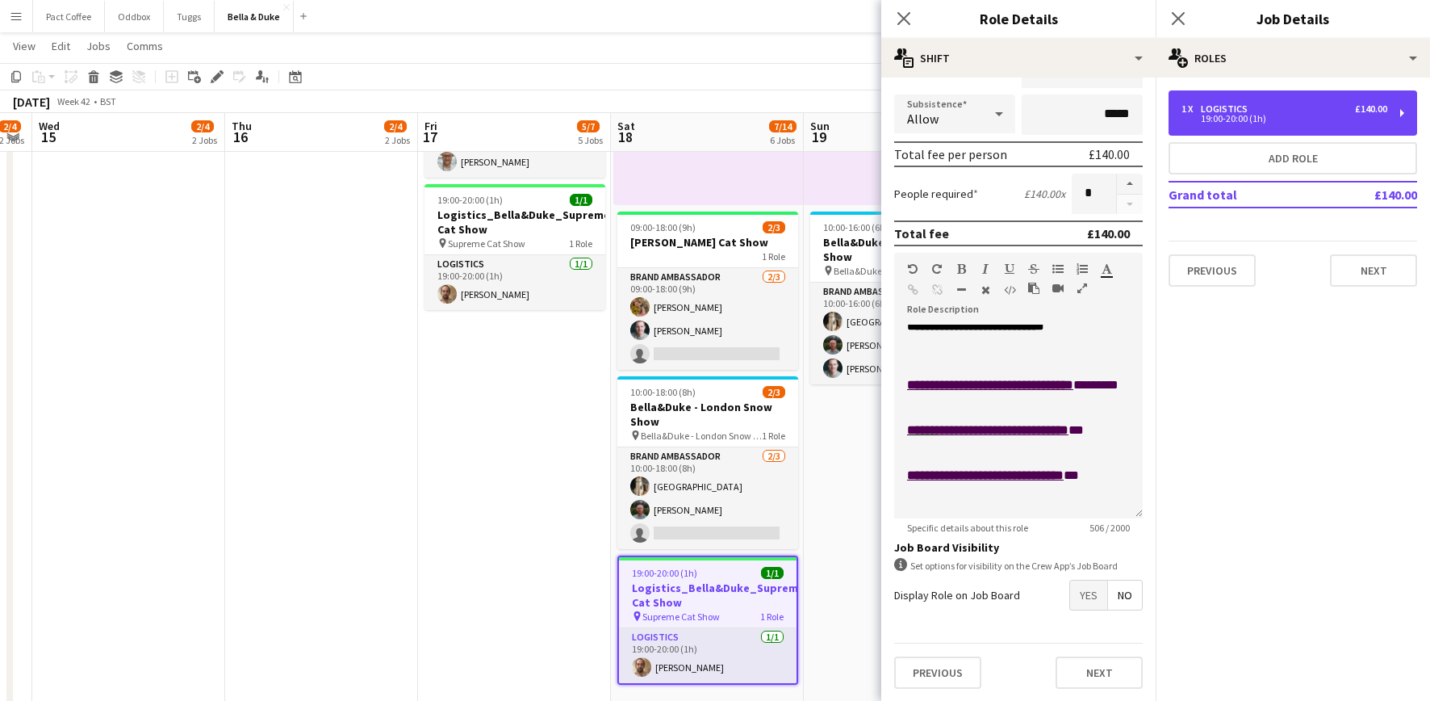
scroll to position [413, 0]
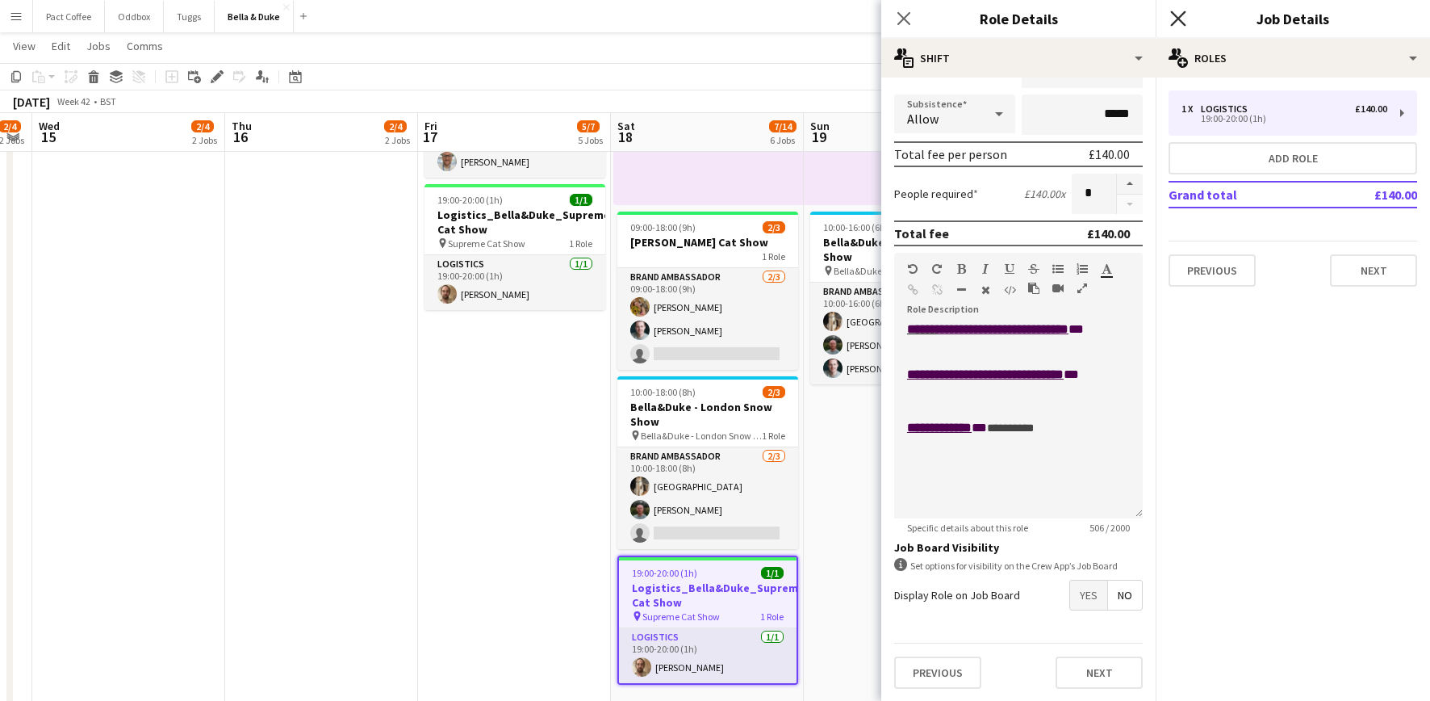
click at [1184, 15] on icon "Close pop-in" at bounding box center [1177, 17] width 15 height 15
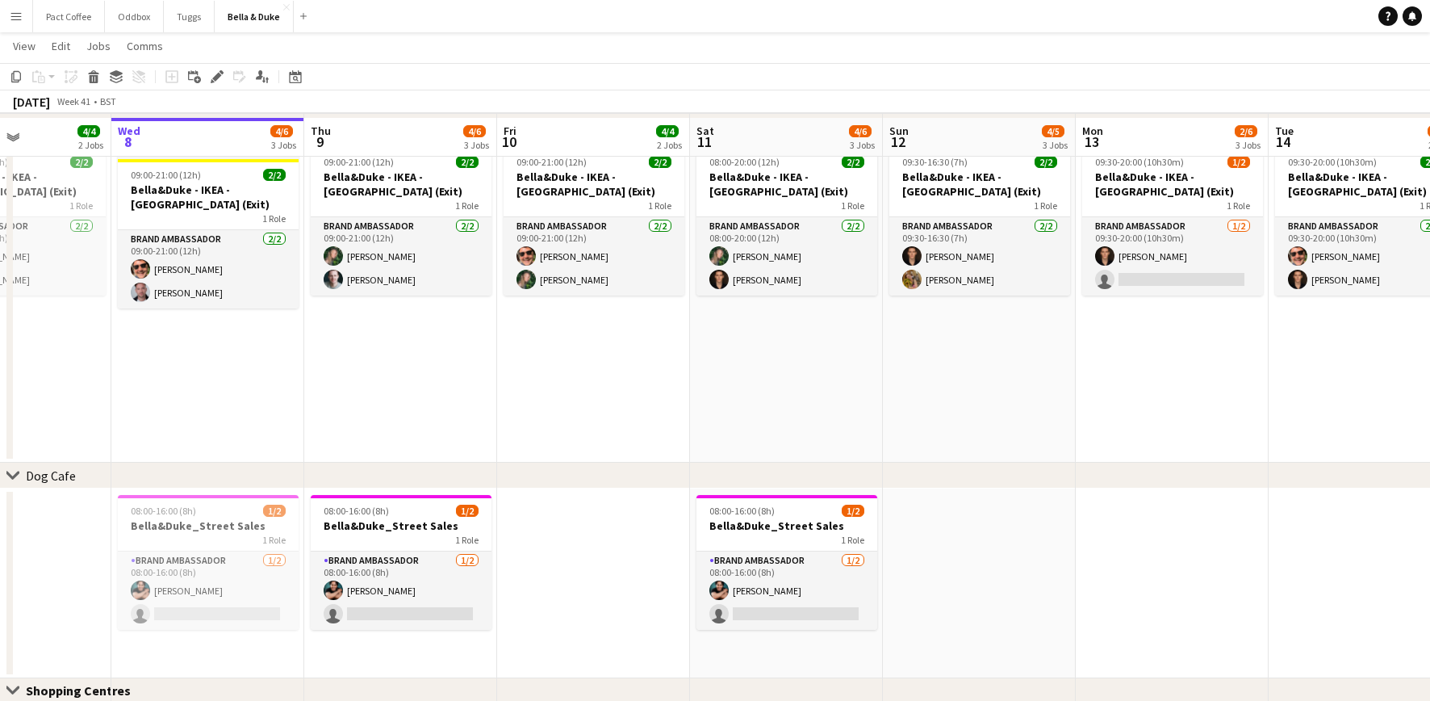
scroll to position [999, 0]
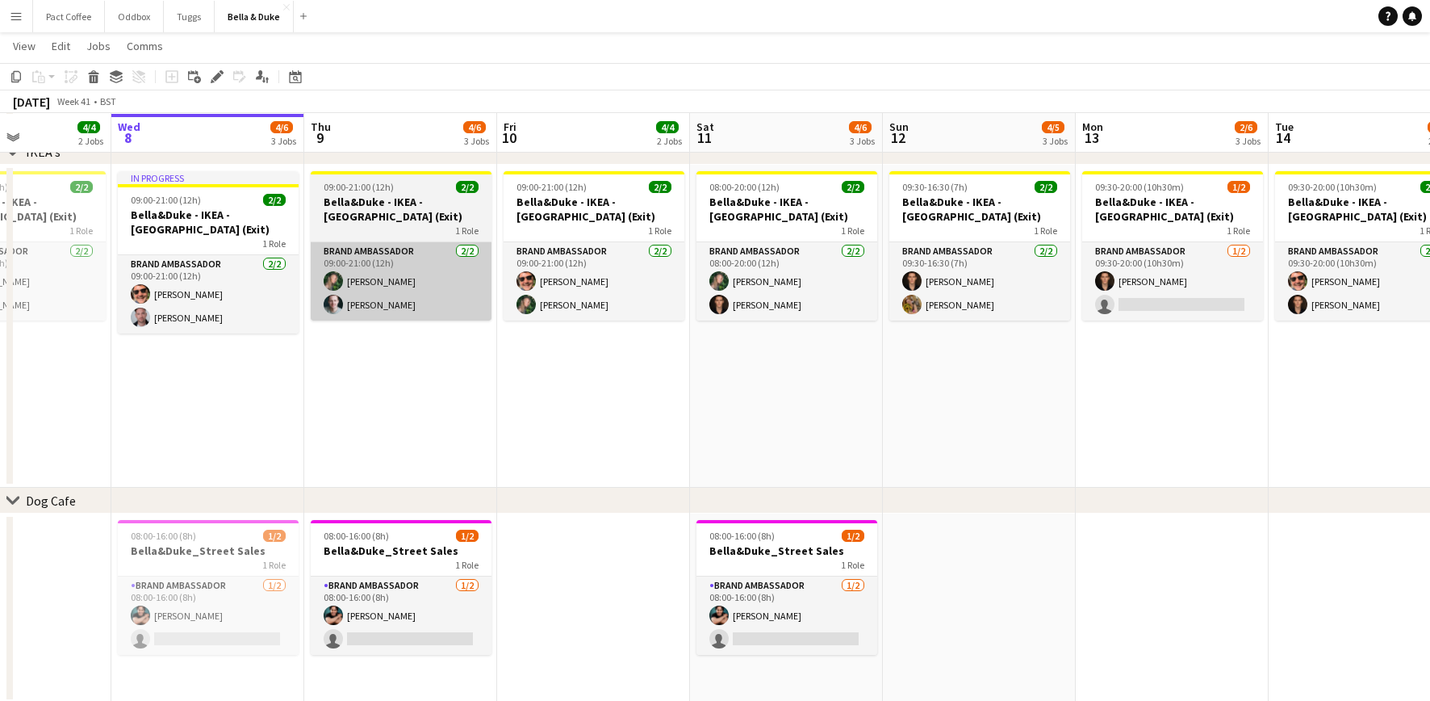
click at [408, 282] on app-card-role "Brand Ambassador [DATE] 09:00-21:00 (12h) [PERSON_NAME] [PERSON_NAME]" at bounding box center [401, 281] width 181 height 78
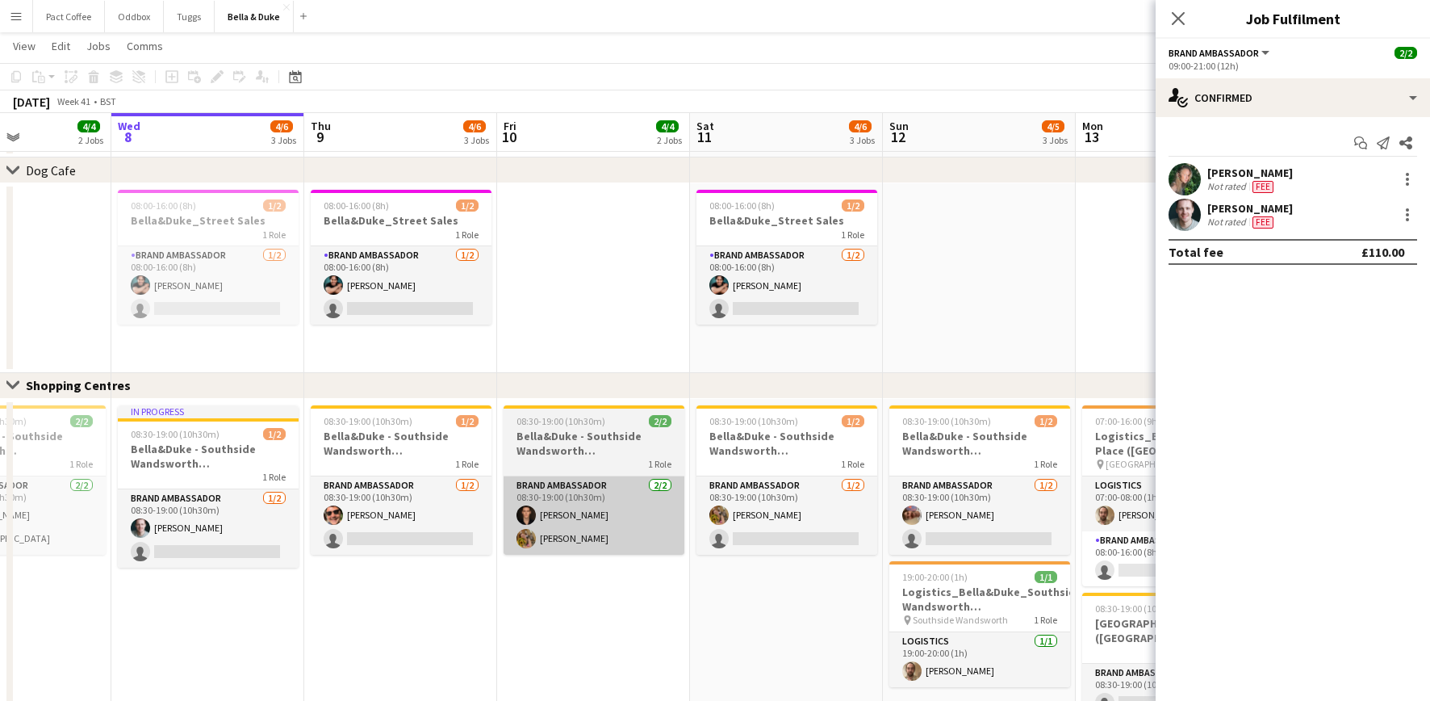
scroll to position [1326, 0]
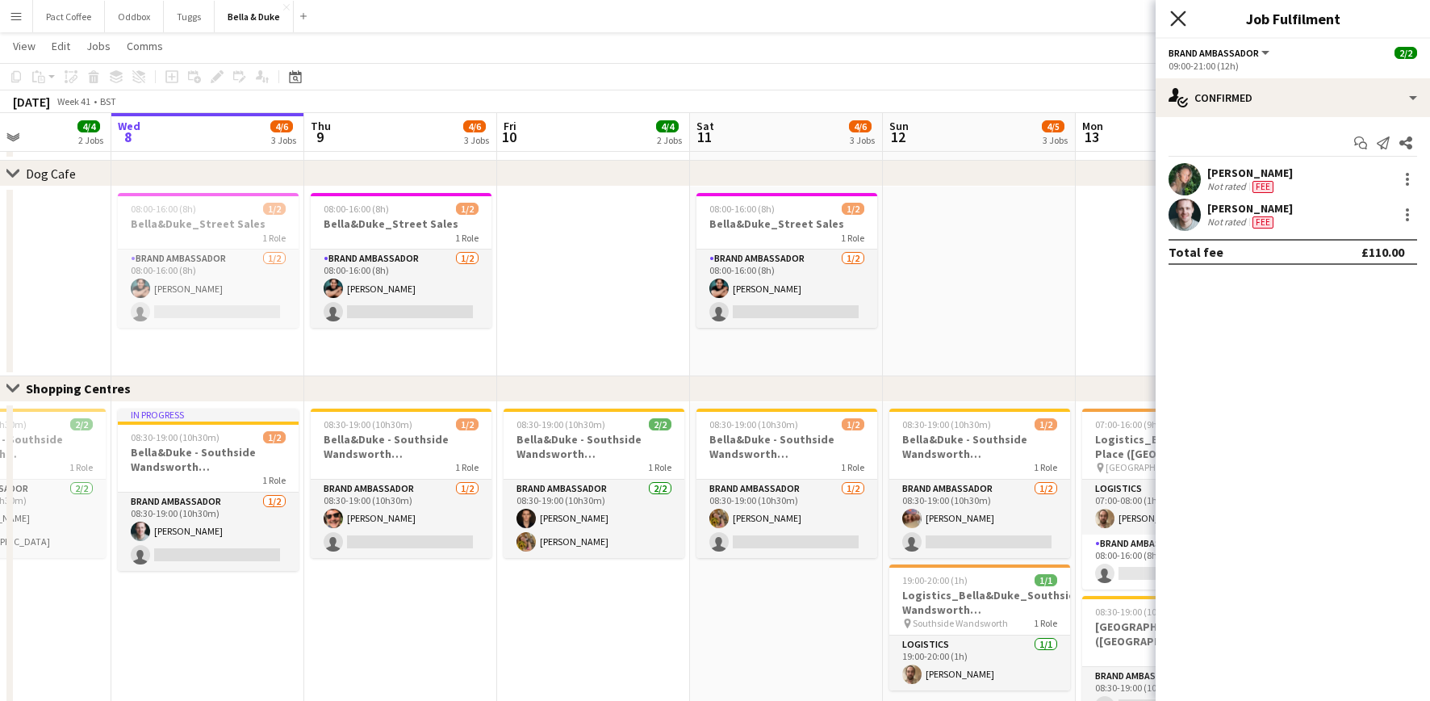
click at [1183, 23] on icon "Close pop-in" at bounding box center [1177, 17] width 15 height 15
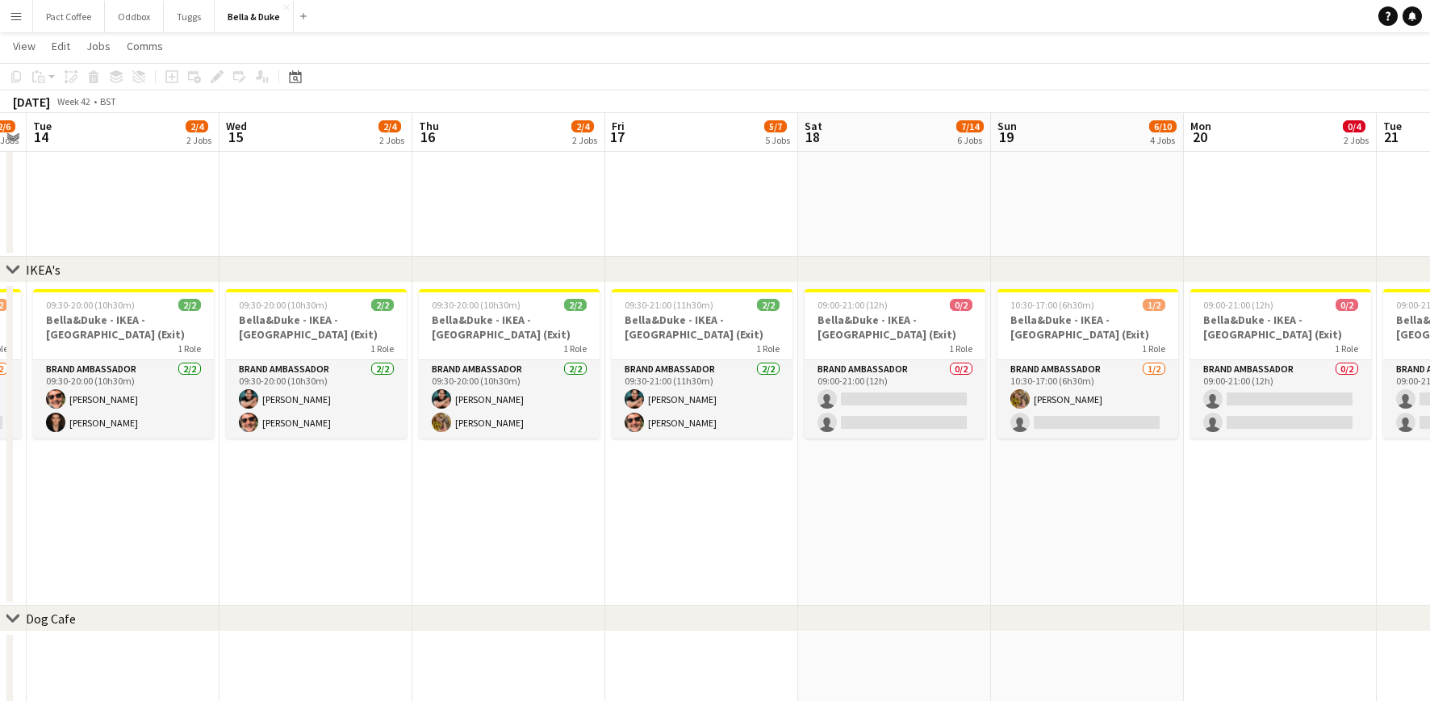
scroll to position [0, 356]
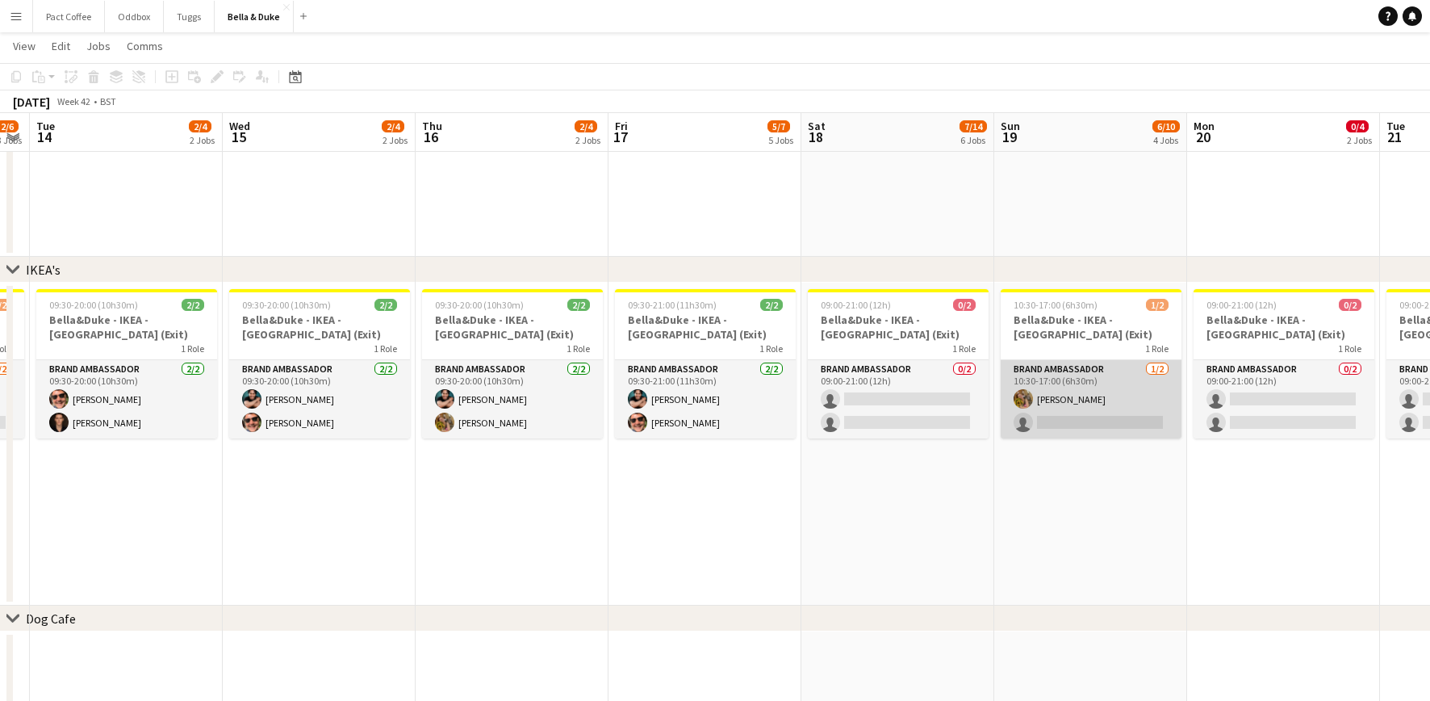
click at [1070, 422] on app-card-role "Brand Ambassador [DATE] 10:30-17:00 (6h30m) [PERSON_NAME] single-neutral-actions" at bounding box center [1091, 399] width 181 height 78
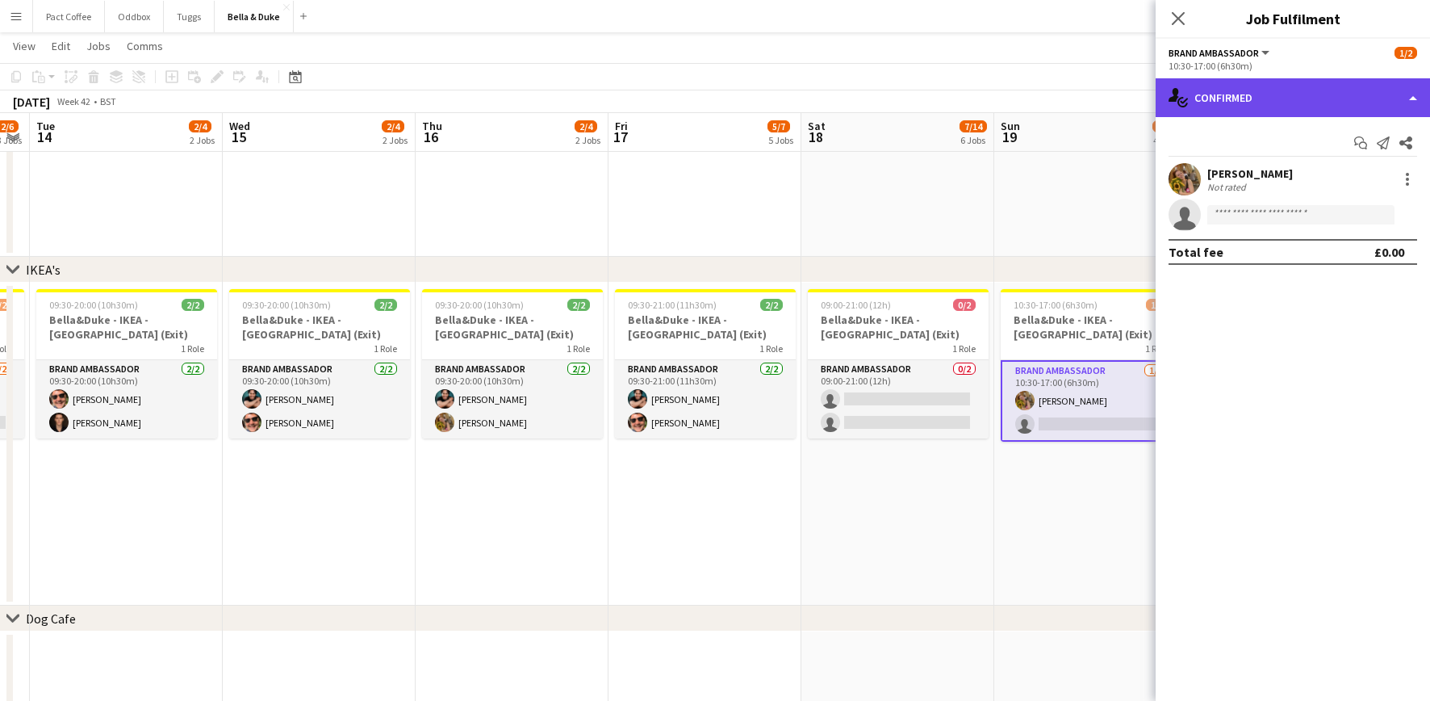
click at [1340, 104] on div "single-neutral-actions-check-2 Confirmed" at bounding box center [1293, 97] width 274 height 39
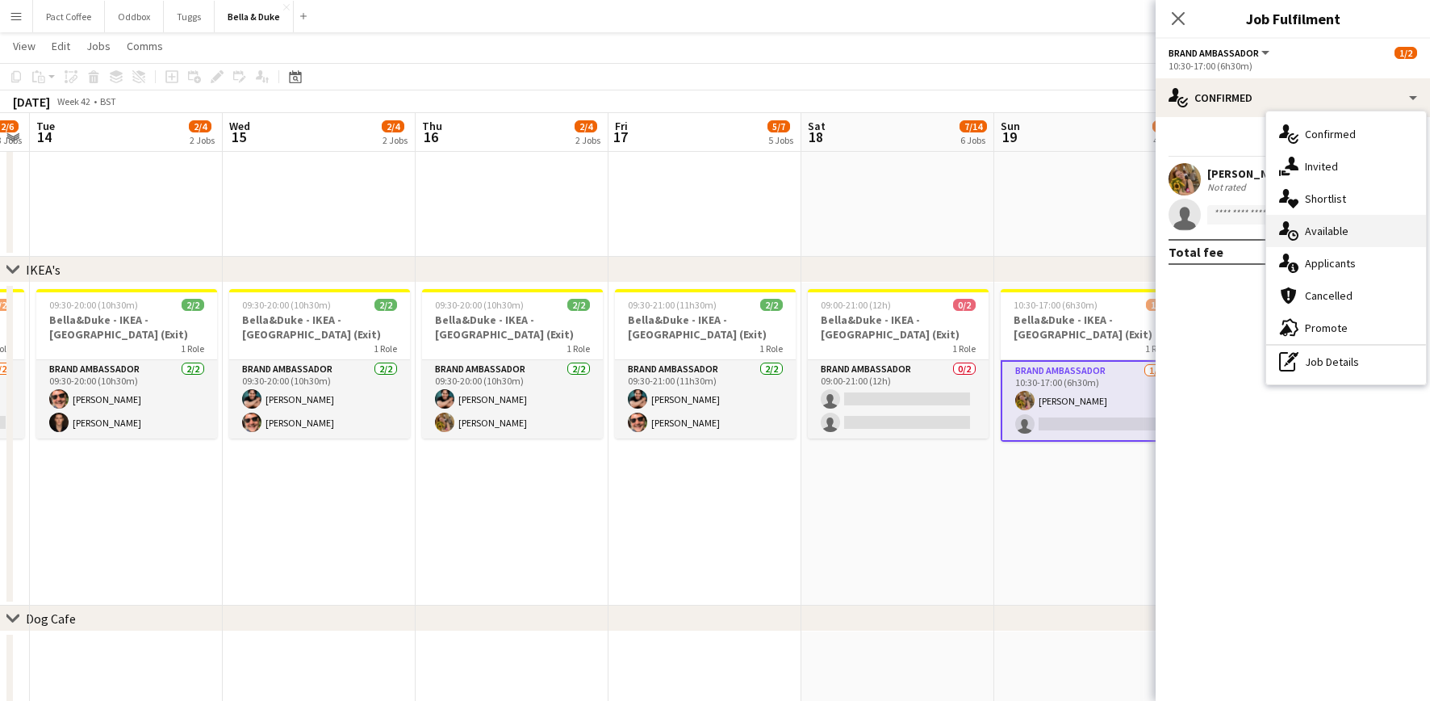
click at [1339, 232] on span "Available" at bounding box center [1327, 231] width 44 height 15
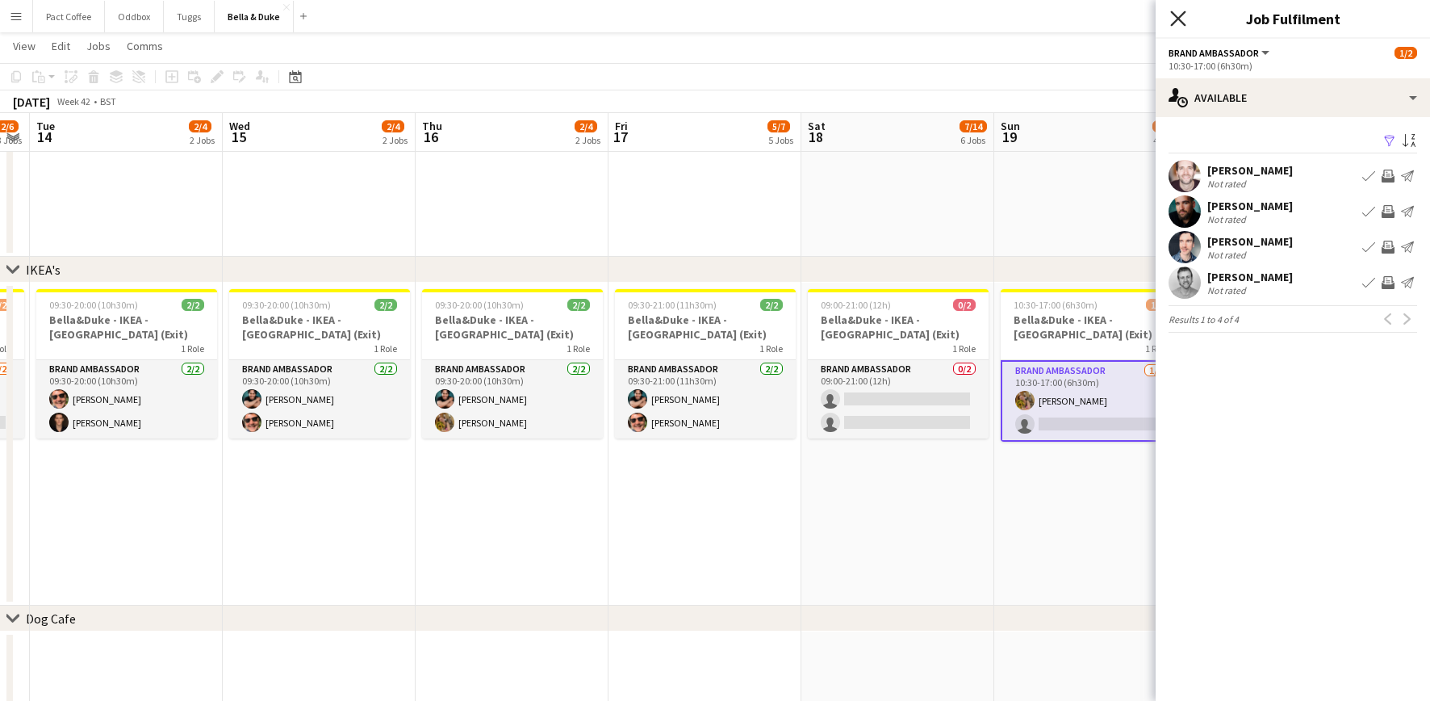
click at [1178, 18] on icon at bounding box center [1177, 17] width 15 height 15
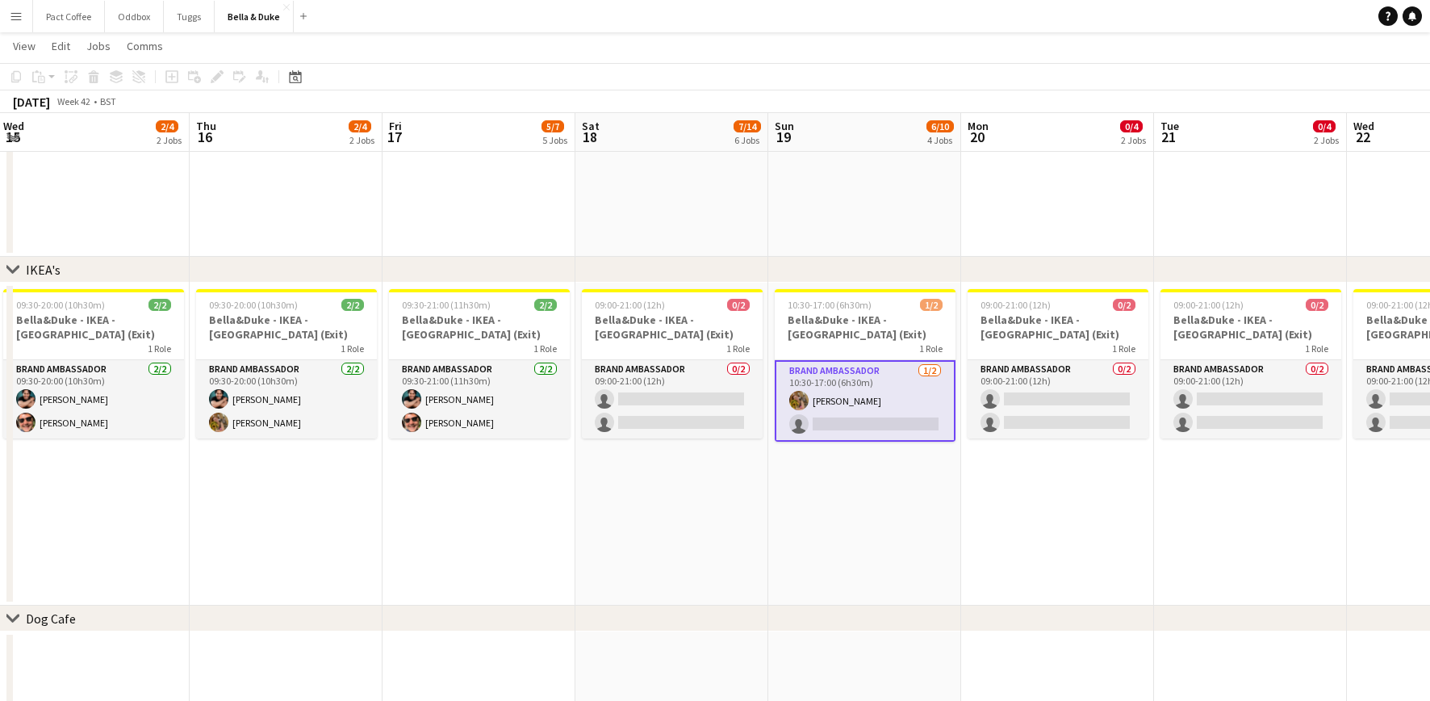
scroll to position [0, 617]
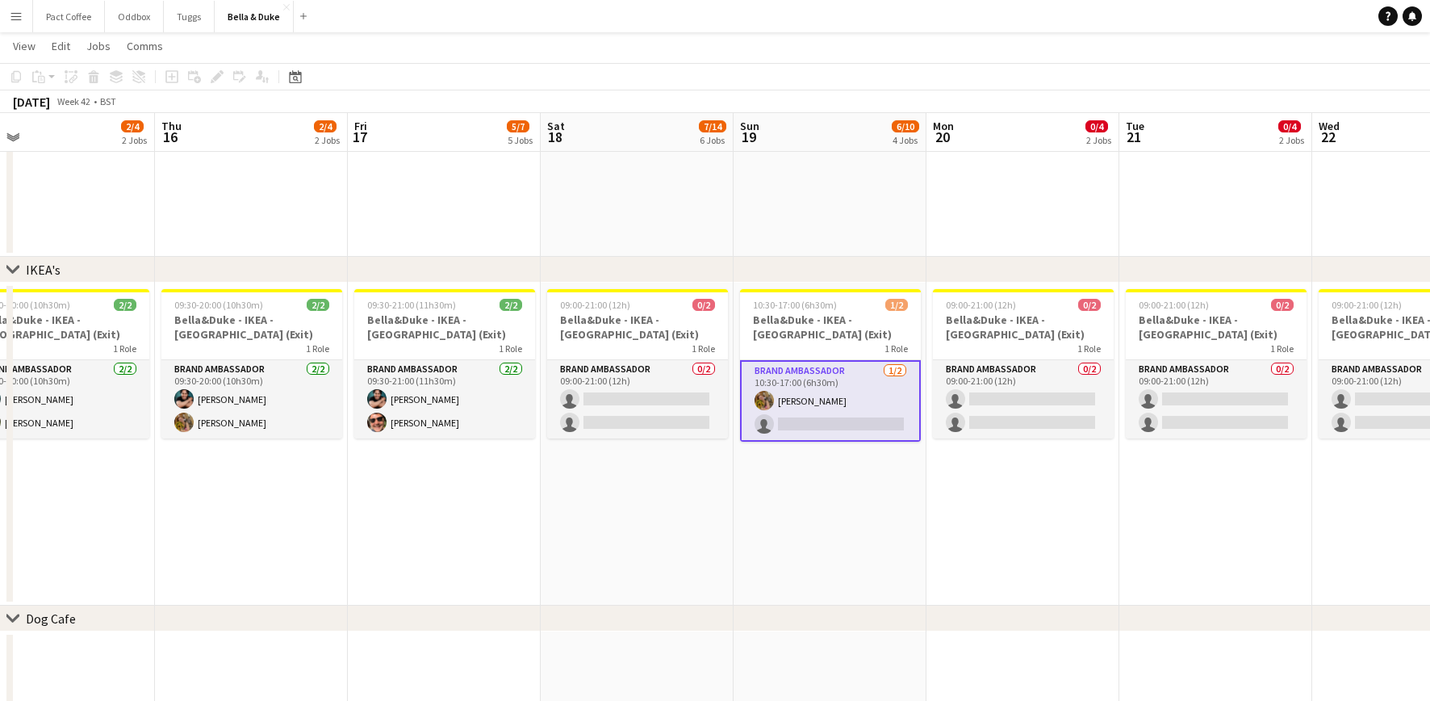
click at [872, 519] on app-date-cell "10:30-17:00 (6h30m) 1/2 [PERSON_NAME] - IKEA - [GEOGRAPHIC_DATA] (Exit) 1 Role …" at bounding box center [830, 444] width 193 height 323
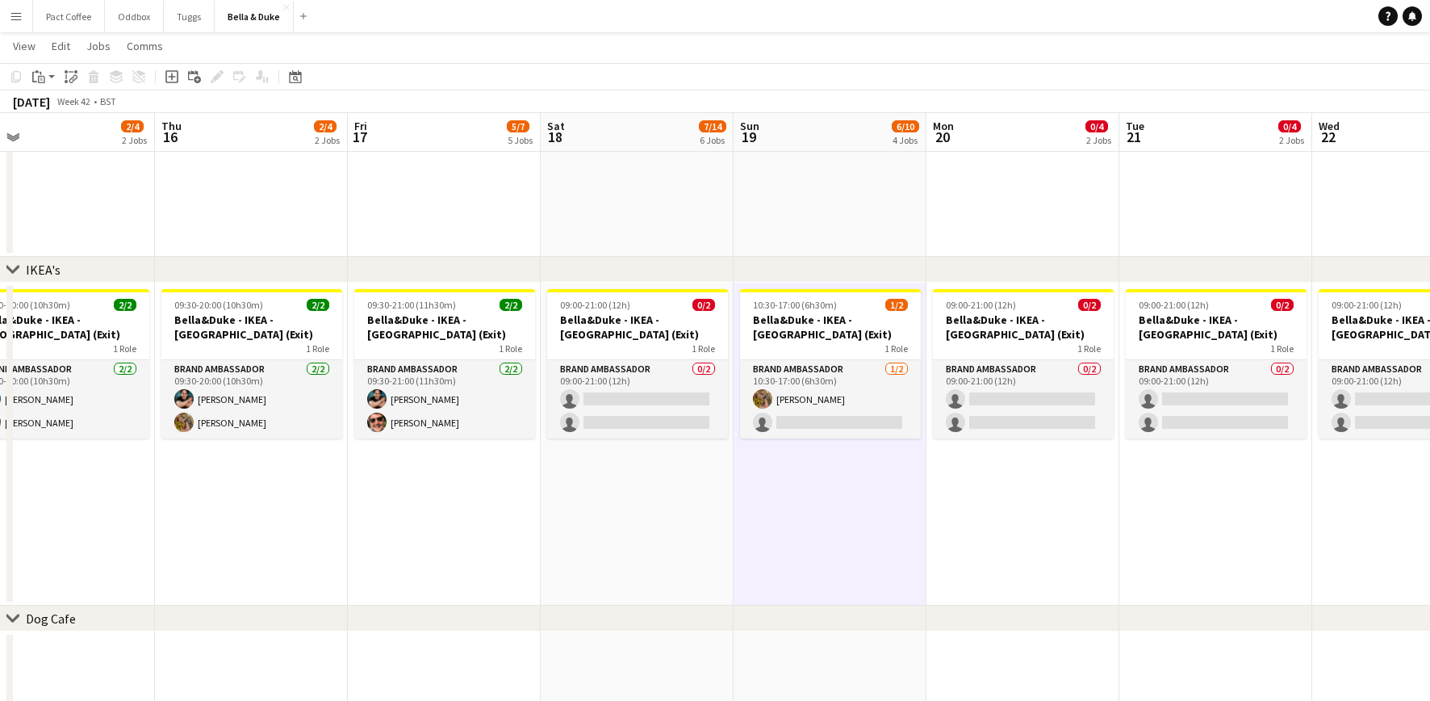
click at [594, 494] on app-date-cell "09:00-21:00 (12h) 0/2 [PERSON_NAME] - IKEA - [GEOGRAPHIC_DATA] (Exit) 1 Role Br…" at bounding box center [637, 444] width 193 height 323
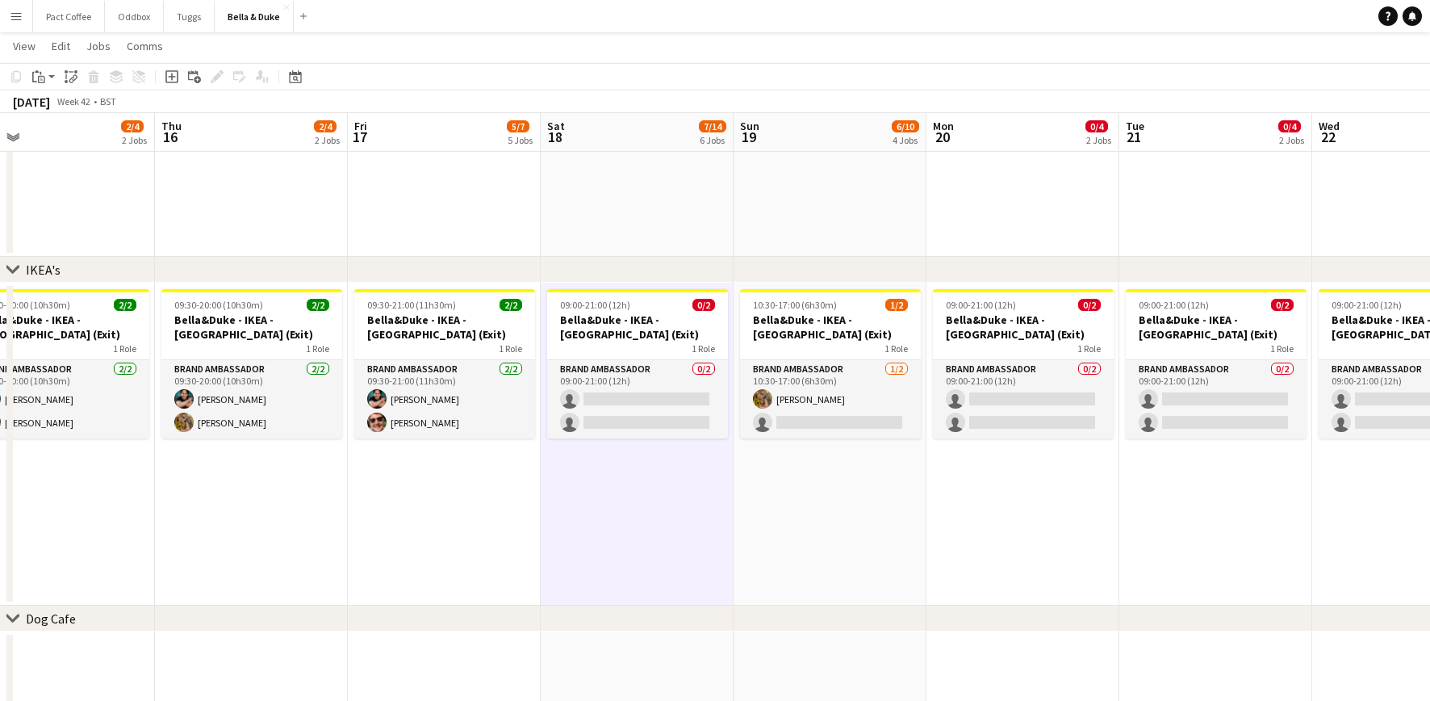
click at [462, 508] on app-date-cell "09:30-21:00 (11h30m) 2/2 [PERSON_NAME] - IKEA - [GEOGRAPHIC_DATA] (Exit) 1 Role…" at bounding box center [444, 444] width 193 height 323
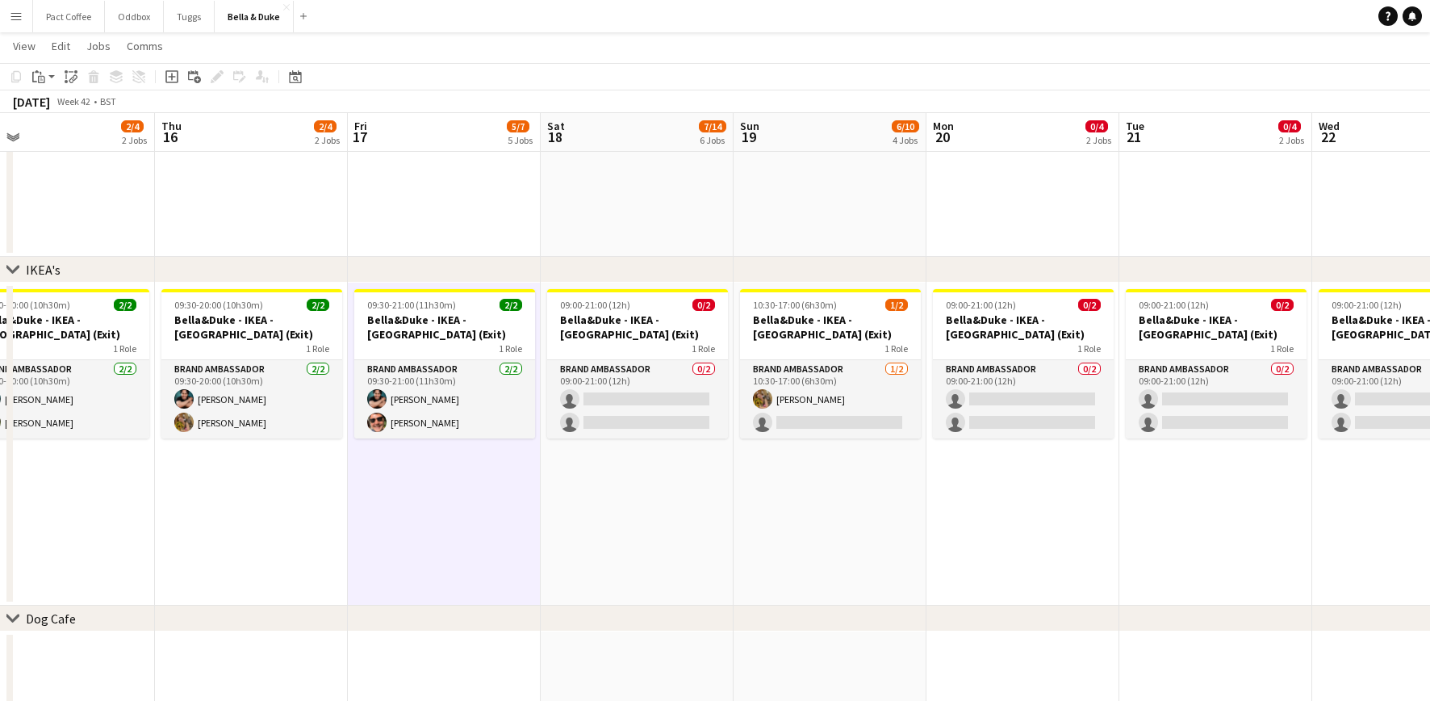
click at [267, 502] on app-date-cell "09:30-20:00 (10h30m) 2/2 [PERSON_NAME] - IKEA - [GEOGRAPHIC_DATA] (Exit) 1 Role…" at bounding box center [251, 444] width 193 height 323
